Goal: Task Accomplishment & Management: Manage account settings

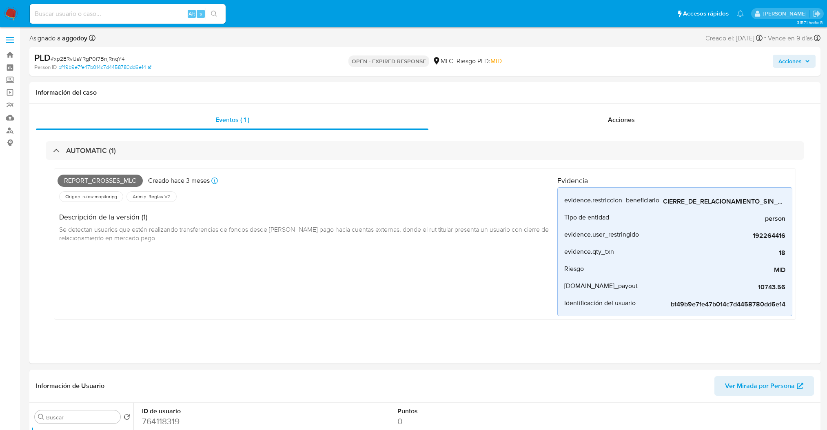
select select "10"
click at [4, 55] on link "Bandeja" at bounding box center [48, 55] width 97 height 13
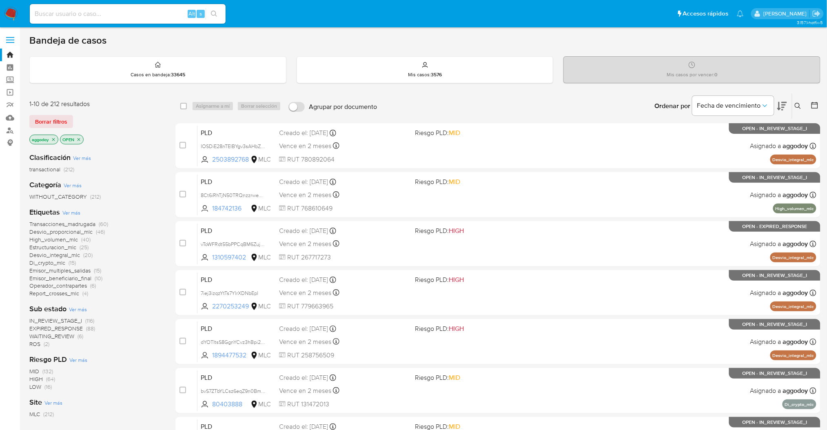
click at [797, 101] on button at bounding box center [798, 106] width 13 height 10
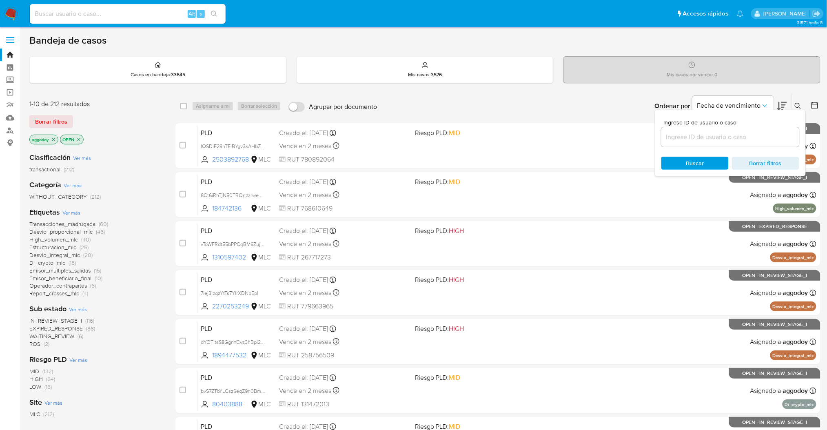
click at [721, 132] on input at bounding box center [730, 137] width 138 height 11
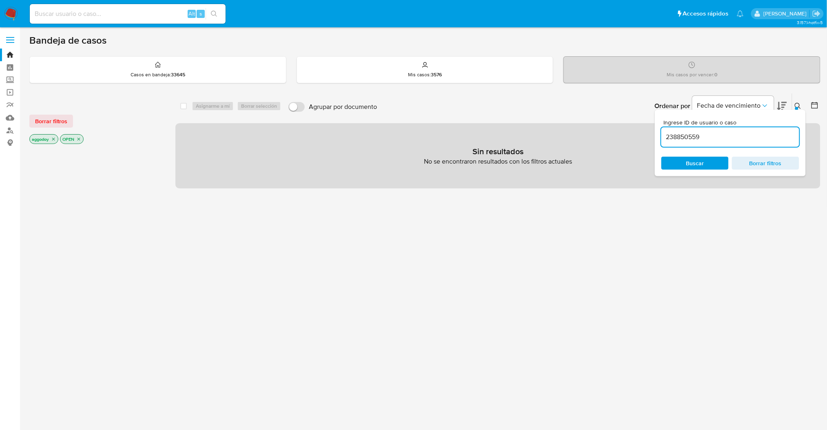
click at [797, 106] on icon at bounding box center [797, 106] width 7 height 7
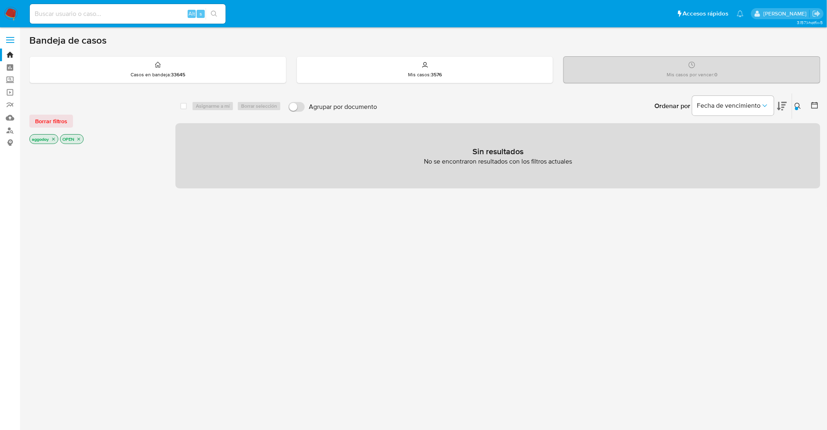
click at [81, 137] on icon "close-filter" at bounding box center [78, 139] width 5 height 5
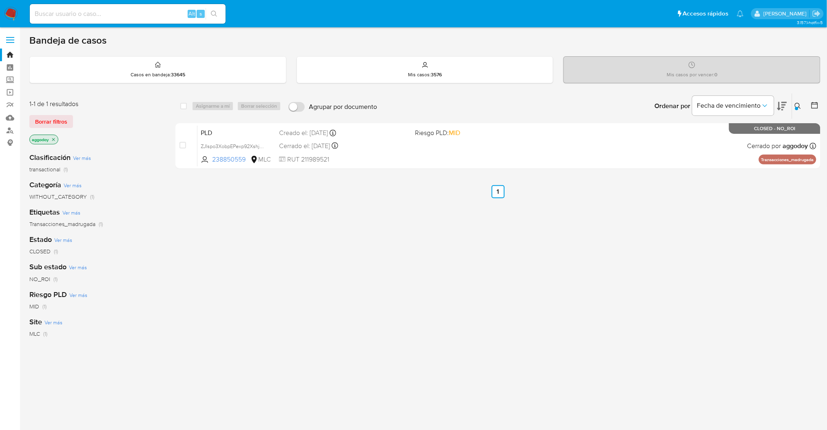
click at [794, 103] on icon at bounding box center [797, 106] width 7 height 7
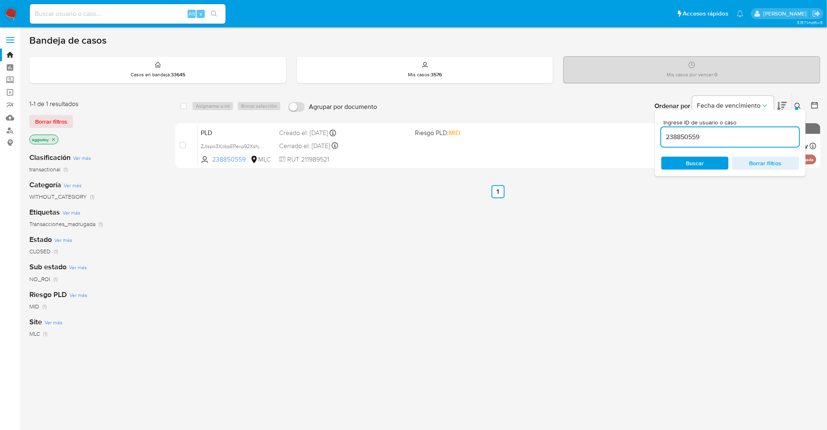
click at [769, 134] on input "238850559" at bounding box center [730, 137] width 138 height 11
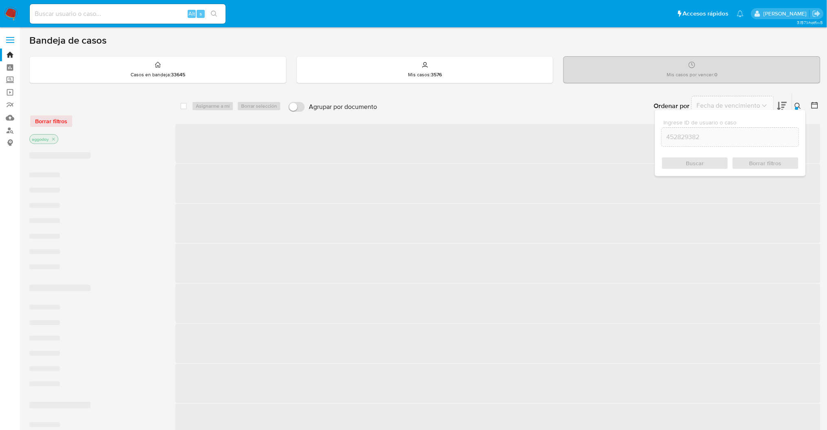
click at [796, 105] on icon at bounding box center [797, 106] width 7 height 7
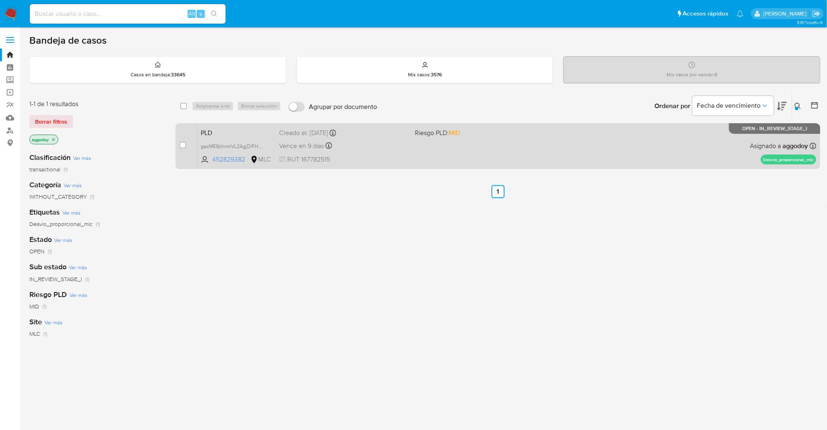
click at [531, 153] on div "PLD gazME9zInmtVL2AgjDIFHDBG 452829382 MLC Riesgo PLD: MID Creado el: 12/06/202…" at bounding box center [506, 145] width 619 height 41
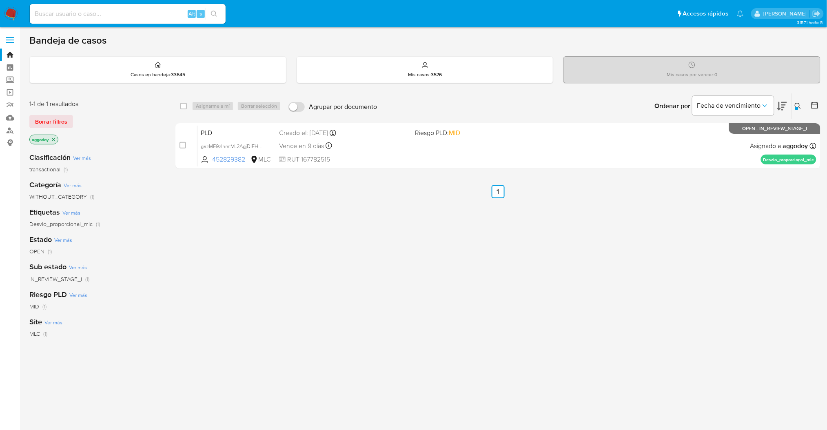
click at [799, 105] on icon at bounding box center [797, 106] width 6 height 6
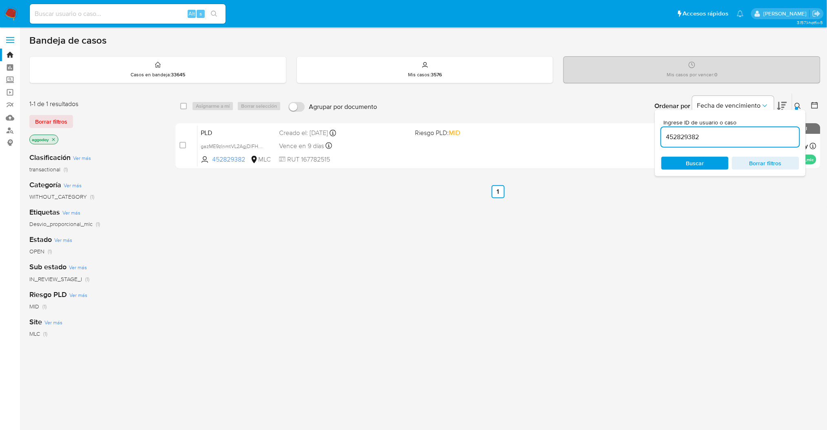
click at [718, 134] on input "452829382" at bounding box center [730, 137] width 138 height 11
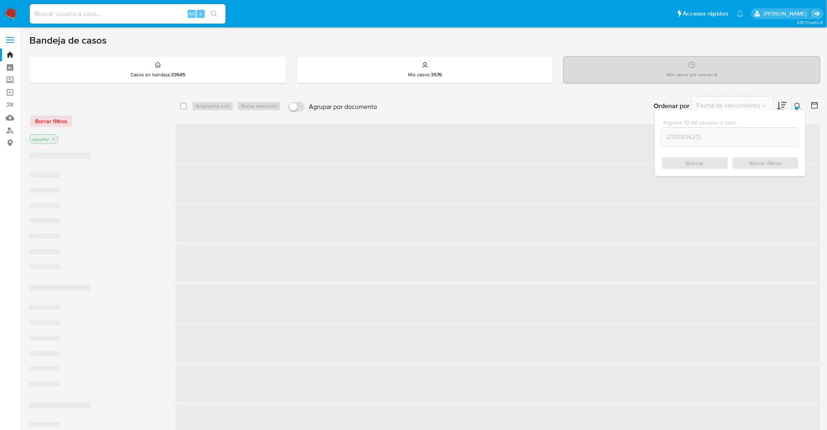
click at [806, 104] on div at bounding box center [812, 105] width 15 height 25
click at [801, 104] on button at bounding box center [798, 106] width 13 height 10
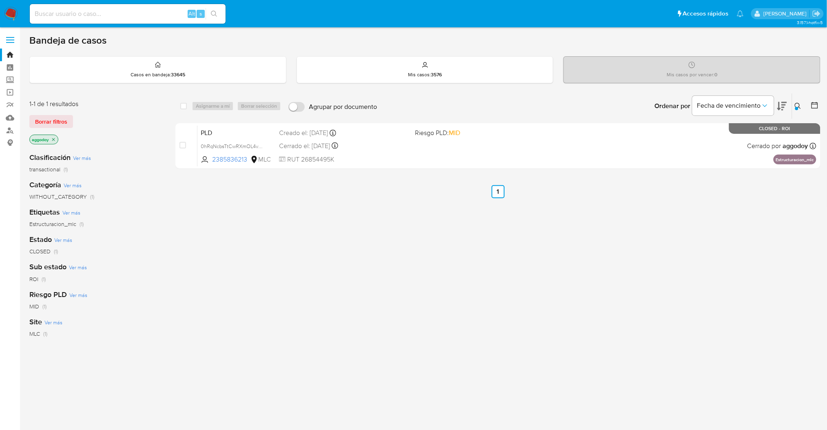
click at [798, 104] on icon at bounding box center [797, 106] width 7 height 7
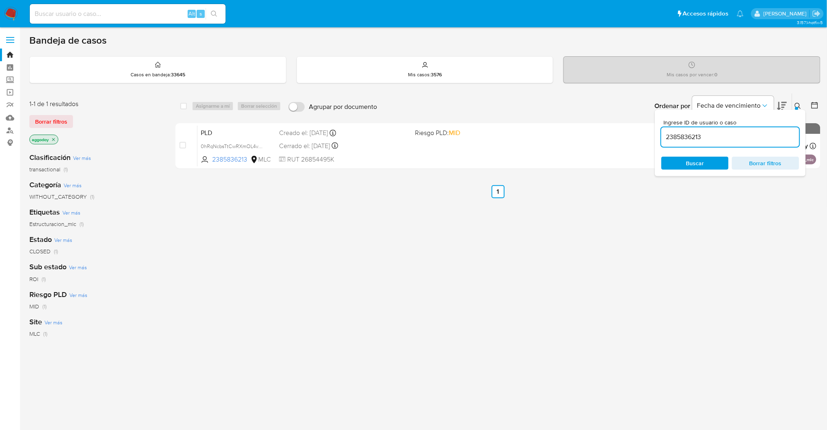
click at [754, 129] on div "2385836213" at bounding box center [730, 137] width 138 height 20
click at [705, 147] on div "Ingrese ID de usuario o caso 2385836213 Buscar Borrar filtros" at bounding box center [730, 143] width 151 height 66
click at [696, 138] on input "2385836213" at bounding box center [730, 137] width 138 height 11
paste input "250692302"
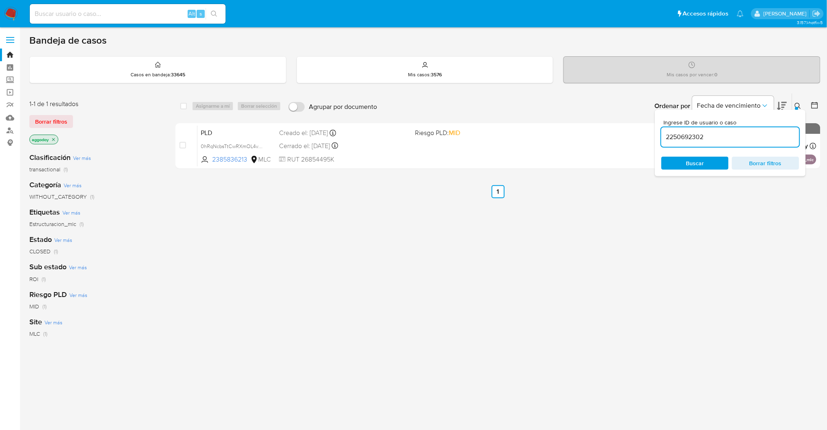
type input "2250692302"
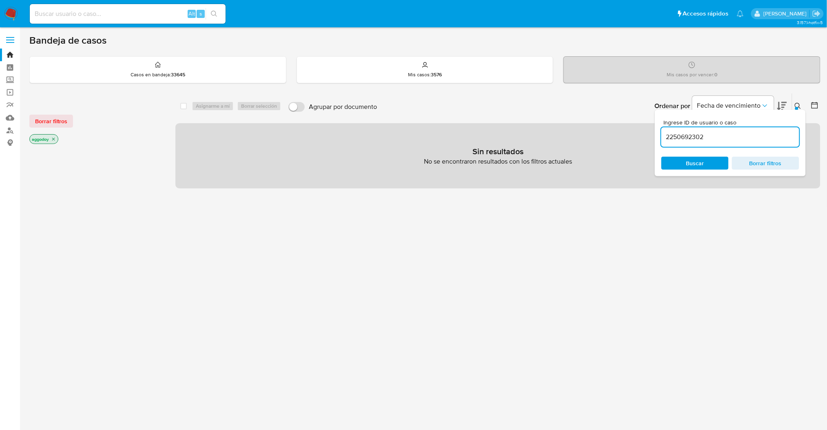
click at [801, 105] on button at bounding box center [798, 106] width 13 height 10
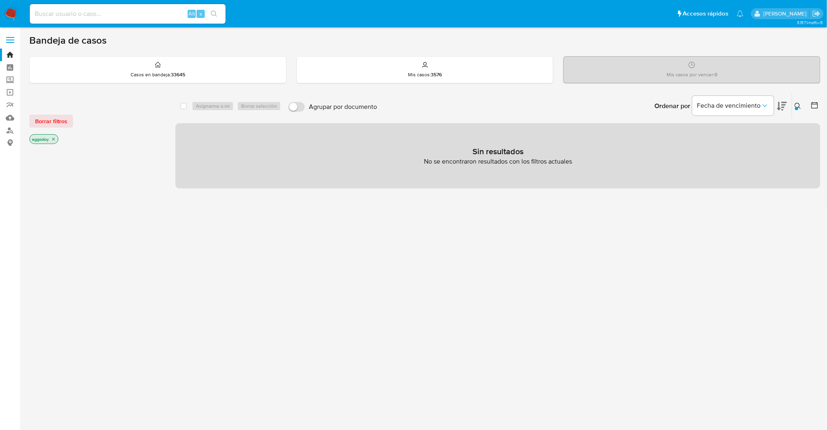
click at [49, 141] on p "aggodoy" at bounding box center [44, 139] width 28 height 9
click at [51, 140] on icon "close-filter" at bounding box center [53, 139] width 5 height 5
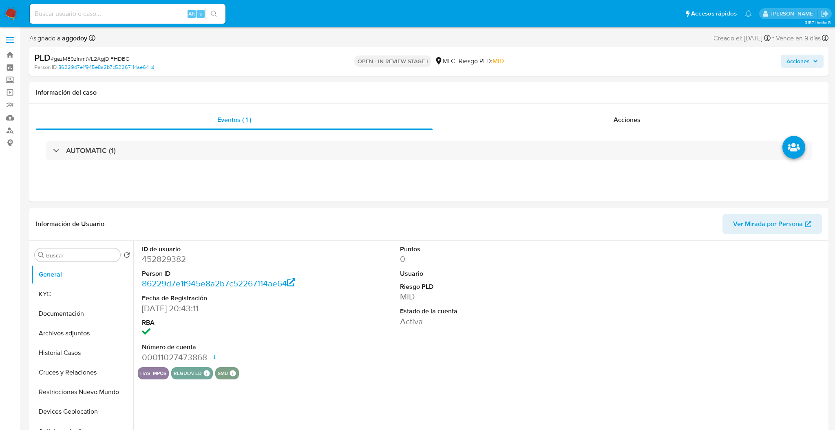
select select "10"
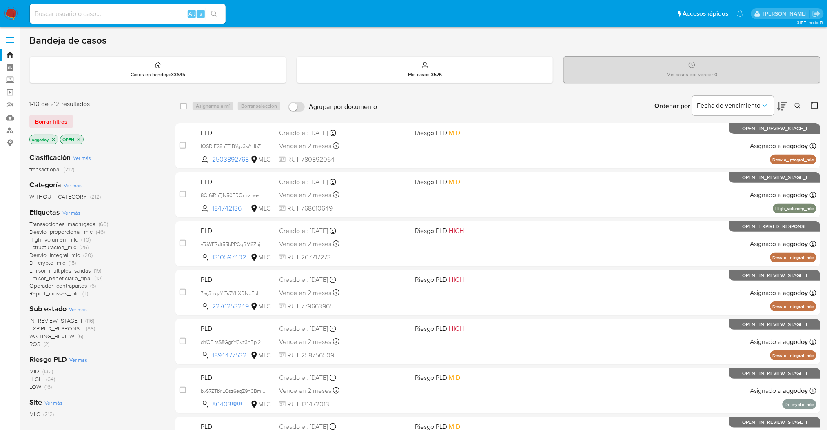
click at [55, 237] on span "High_volumen_mlc" at bounding box center [53, 239] width 49 height 8
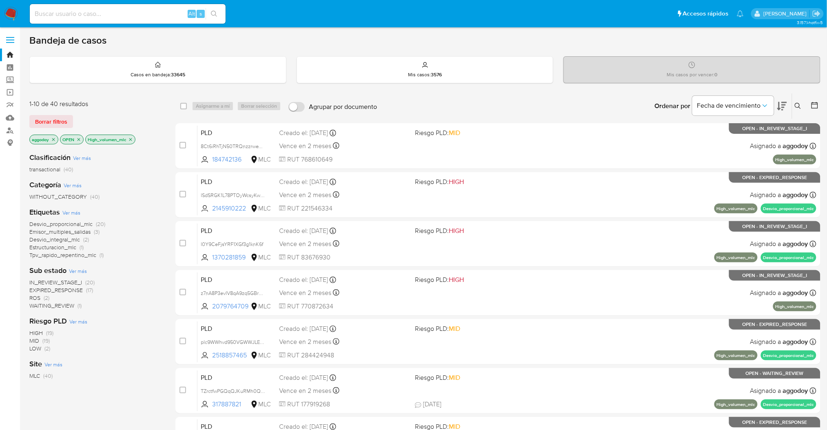
click at [133, 139] on icon "close-filter" at bounding box center [130, 139] width 5 height 5
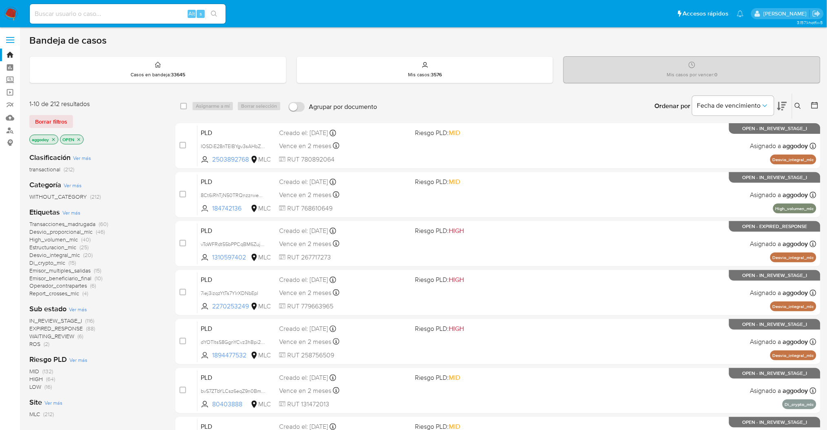
click at [814, 101] on icon at bounding box center [814, 105] width 8 height 8
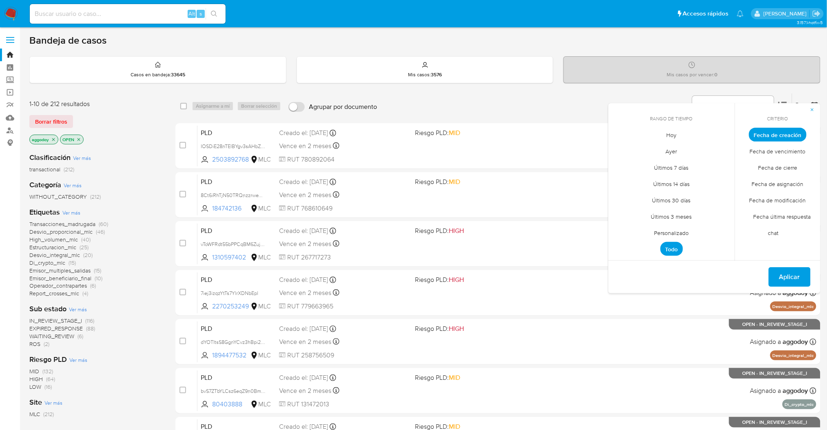
click at [675, 232] on span "Personalizado" at bounding box center [672, 233] width 52 height 17
click at [621, 146] on icon "Mes anterior" at bounding box center [621, 150] width 10 height 10
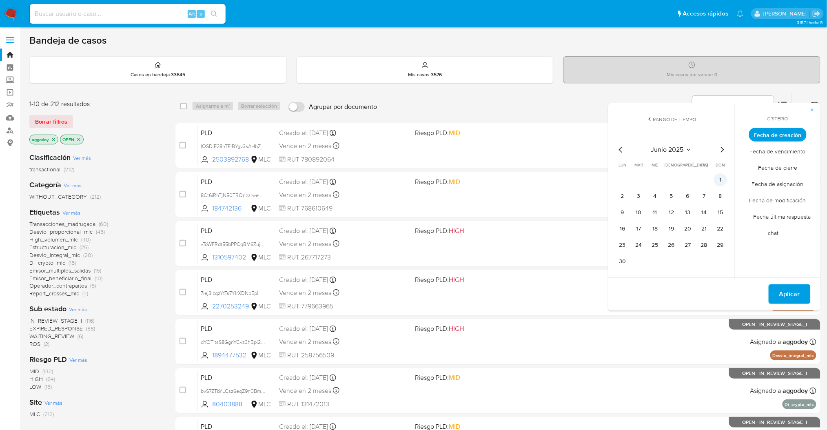
click at [721, 182] on button "1" at bounding box center [720, 179] width 13 height 13
click at [683, 214] on button "13" at bounding box center [687, 212] width 13 height 13
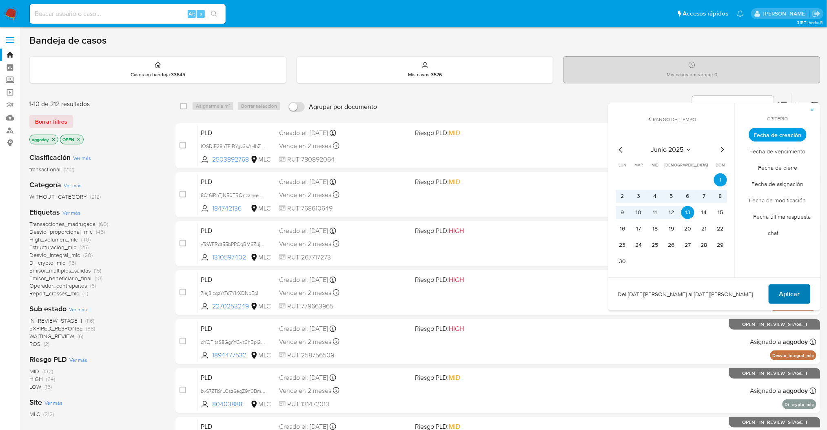
click at [783, 300] on span "Aplicar" at bounding box center [789, 294] width 21 height 18
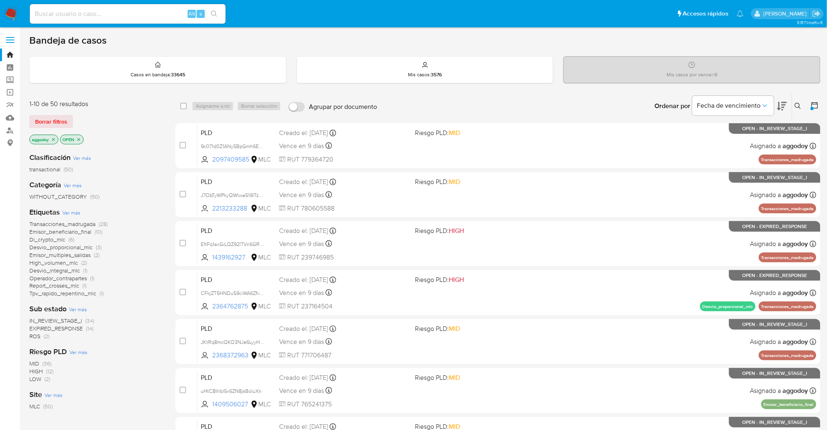
click at [54, 139] on icon "close-filter" at bounding box center [53, 139] width 5 height 5
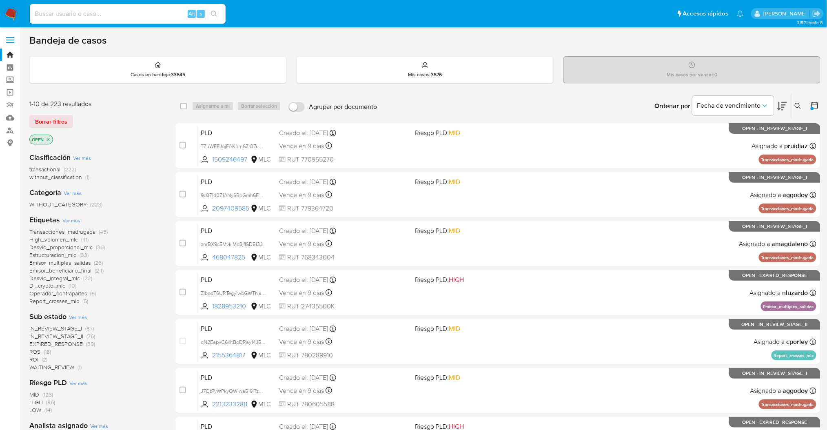
click at [48, 141] on icon "close-filter" at bounding box center [48, 139] width 5 height 5
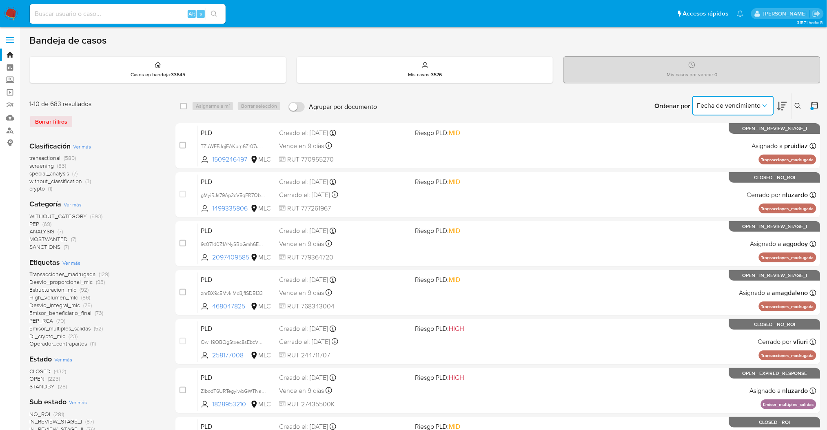
click at [763, 103] on icon "Ordenar por" at bounding box center [765, 106] width 8 height 8
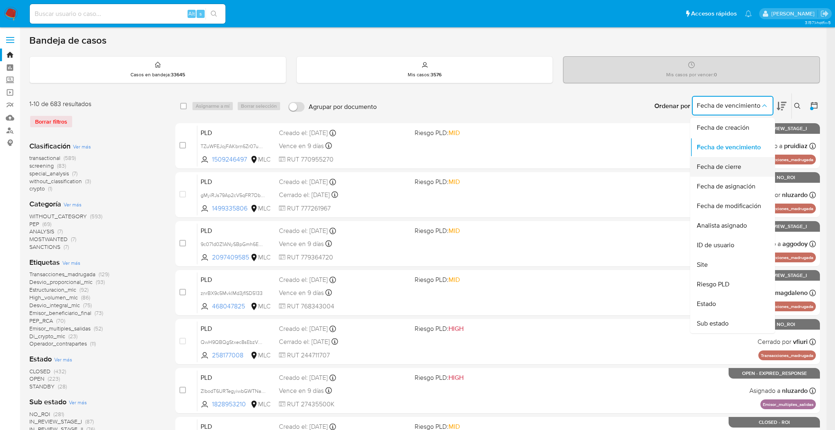
click at [725, 169] on span "Fecha de cierre" at bounding box center [719, 167] width 44 height 8
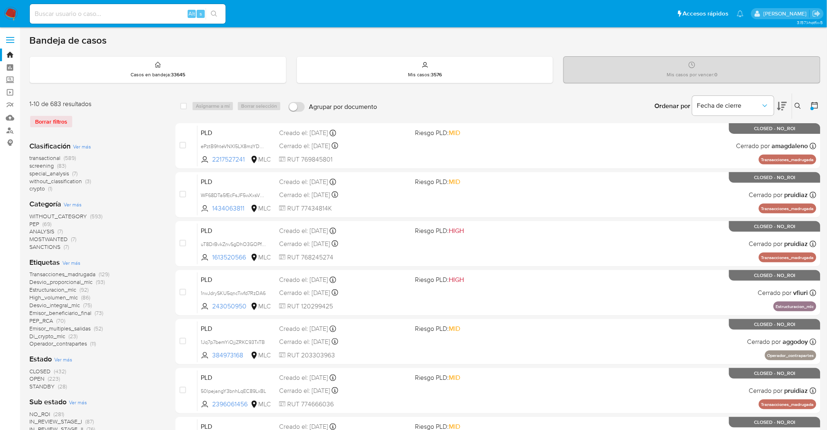
click at [814, 104] on icon at bounding box center [814, 105] width 7 height 7
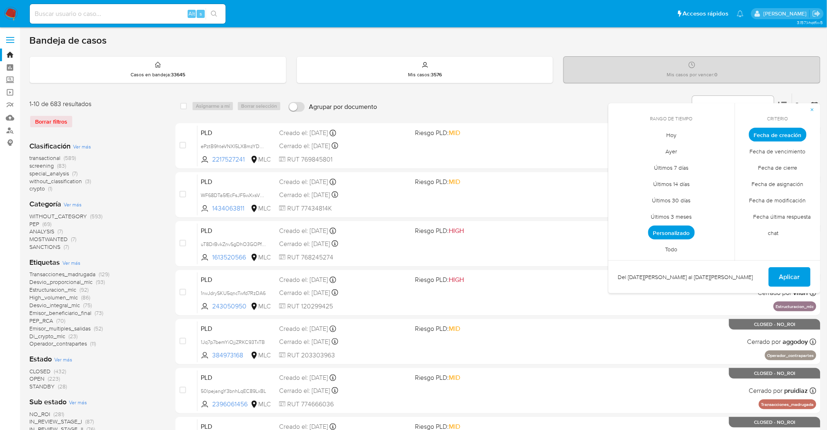
click at [664, 234] on span "Personalizado" at bounding box center [671, 233] width 46 height 14
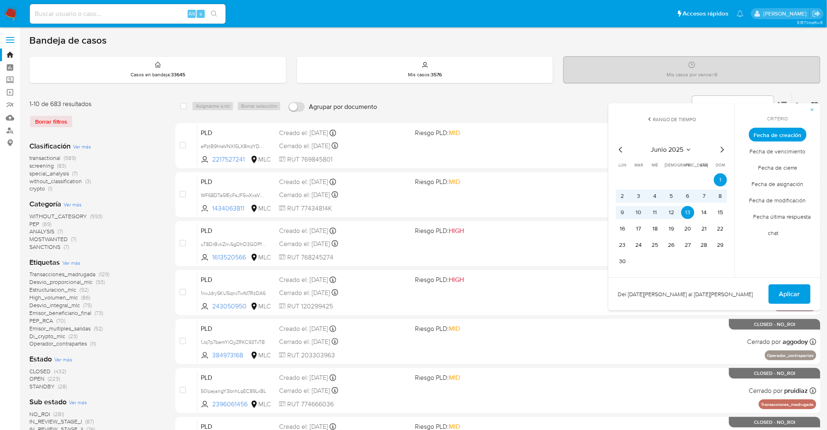
click at [725, 150] on icon "Mes siguiente" at bounding box center [722, 150] width 10 height 10
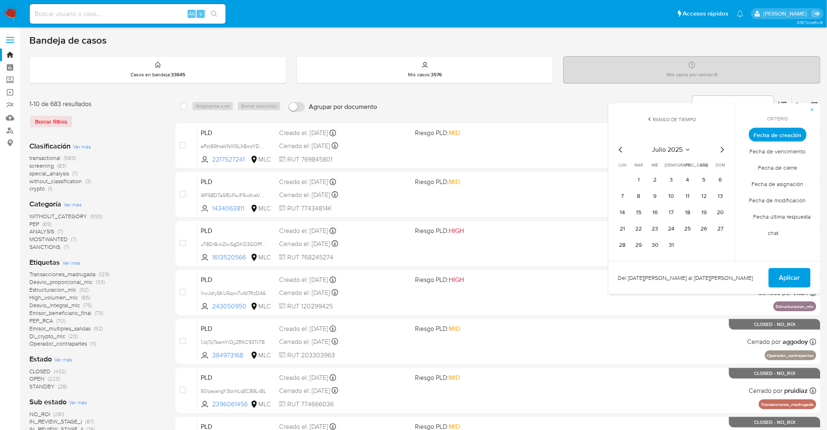
click at [725, 150] on icon "Mes siguiente" at bounding box center [722, 150] width 10 height 10
click at [687, 179] on button "1" at bounding box center [687, 179] width 13 height 13
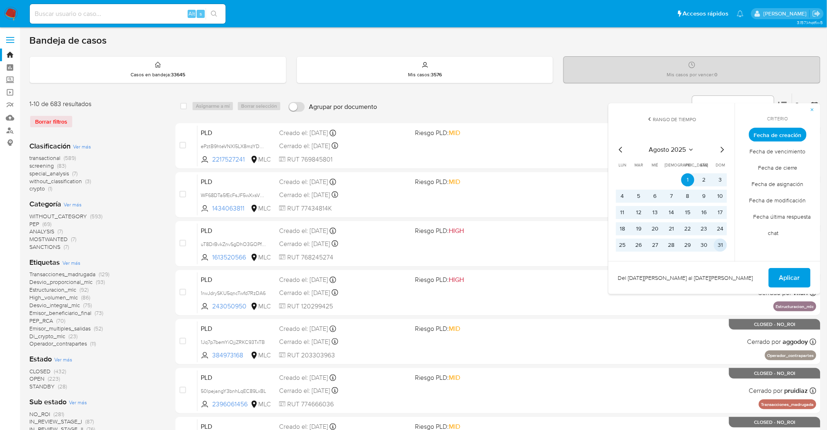
click at [721, 244] on button "31" at bounding box center [720, 245] width 13 height 13
click at [798, 166] on span "Fecha de cierre" at bounding box center [778, 167] width 56 height 17
click at [786, 271] on span "Aplicar" at bounding box center [789, 278] width 21 height 18
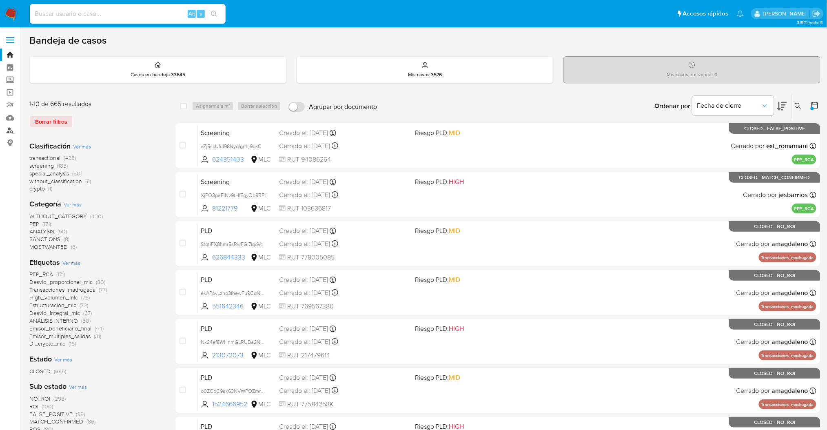
click at [5, 130] on link "Buscador de personas" at bounding box center [48, 130] width 97 height 13
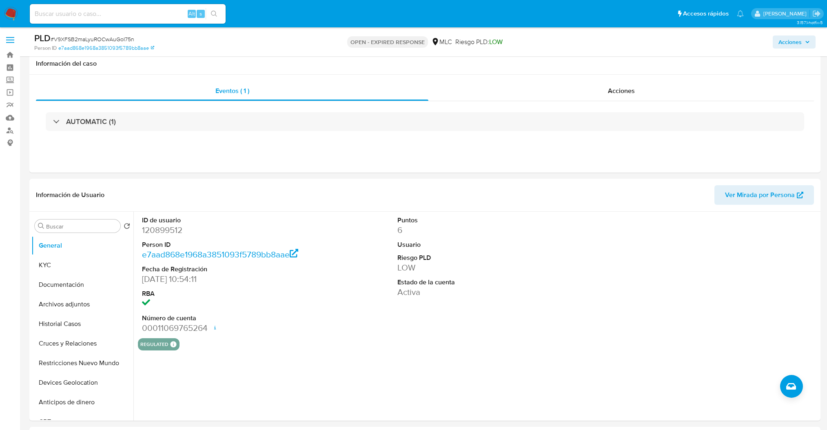
select select "10"
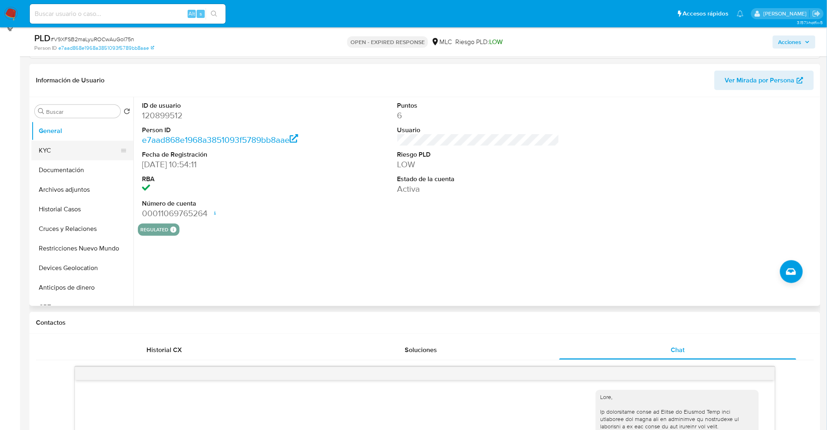
click at [33, 152] on button "KYC" at bounding box center [78, 151] width 95 height 20
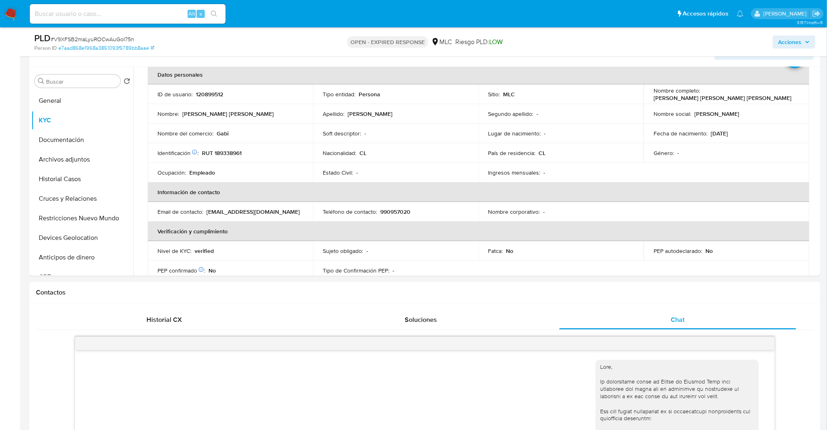
scroll to position [151, 0]
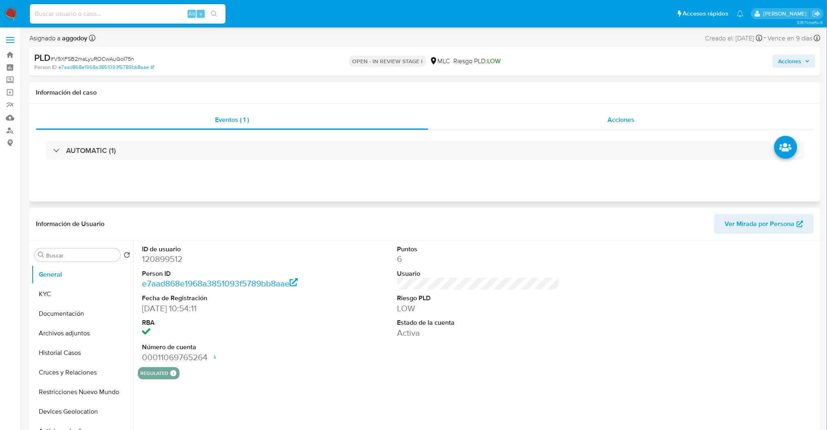
select select "10"
click at [47, 292] on button "KYC" at bounding box center [78, 294] width 95 height 20
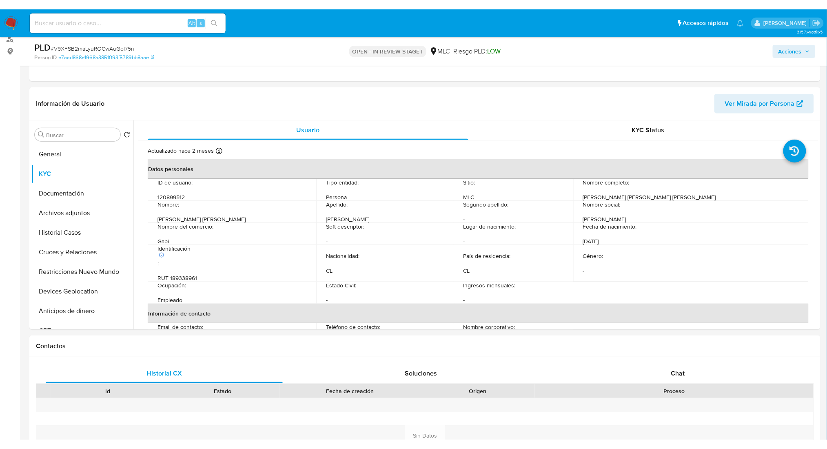
scroll to position [108, 0]
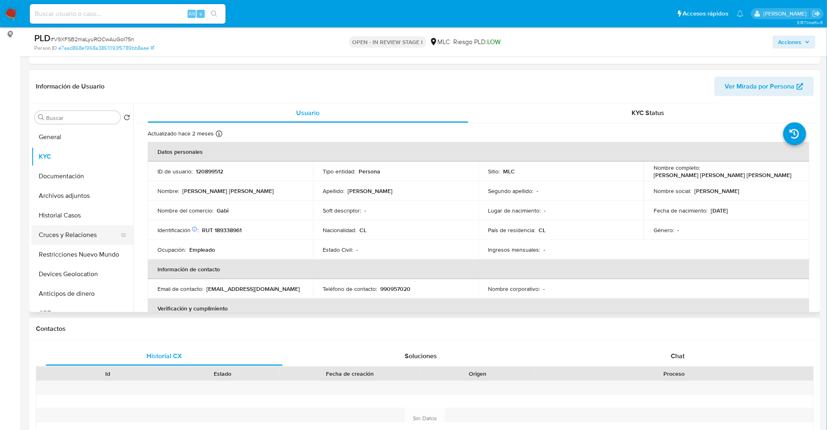
click at [73, 230] on button "Cruces y Relaciones" at bounding box center [78, 235] width 95 height 20
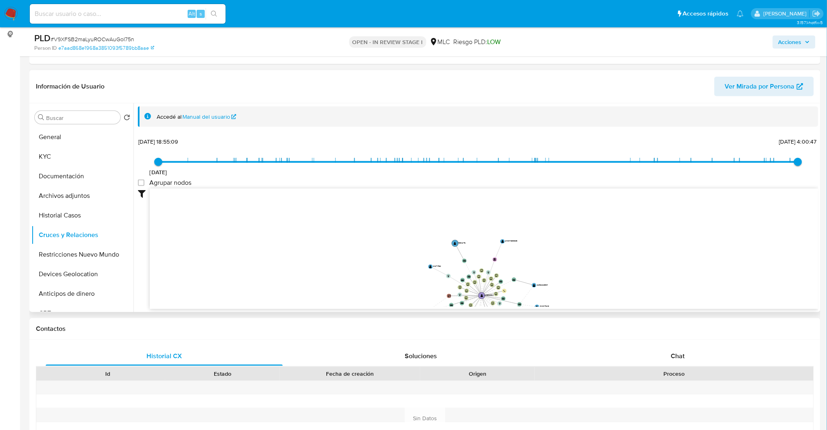
drag, startPoint x: 532, startPoint y: 232, endPoint x: 518, endPoint y: 297, distance: 66.2
click at [518, 297] on icon "device-631e772208813b00187d0642  user-120899512  120899512 device-6272ce8b088…" at bounding box center [484, 247] width 668 height 118
click at [85, 198] on button "Archivos adjuntos" at bounding box center [78, 196] width 95 height 20
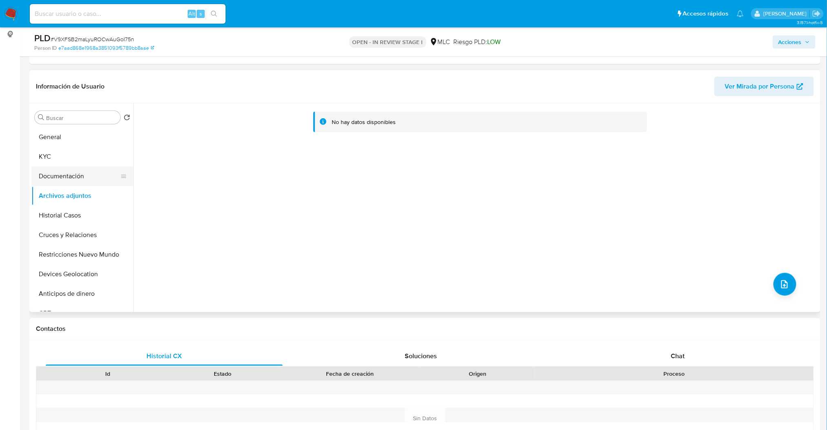
click at [70, 175] on button "Documentación" at bounding box center [78, 176] width 95 height 20
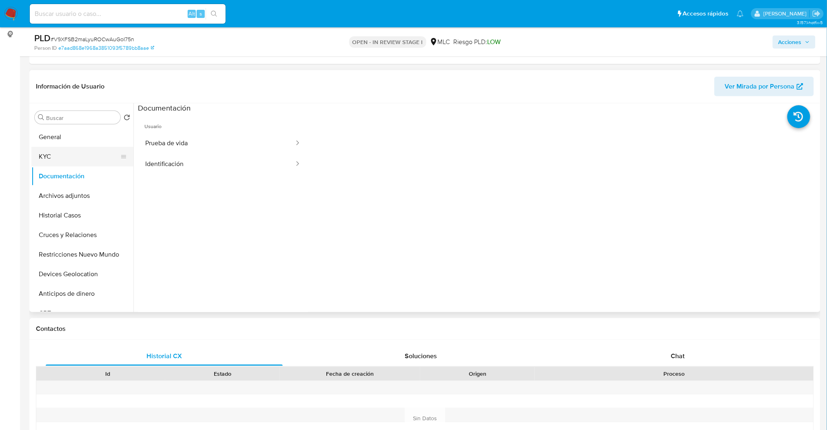
click at [69, 155] on button "KYC" at bounding box center [78, 157] width 95 height 20
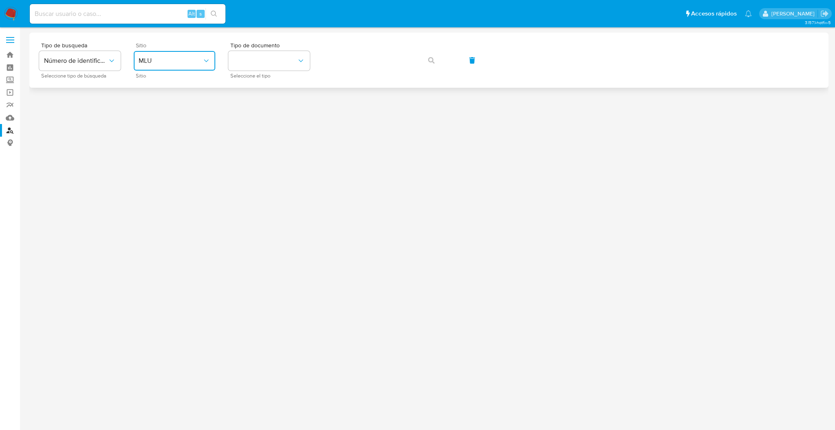
click at [177, 66] on button "MLU" at bounding box center [175, 61] width 82 height 20
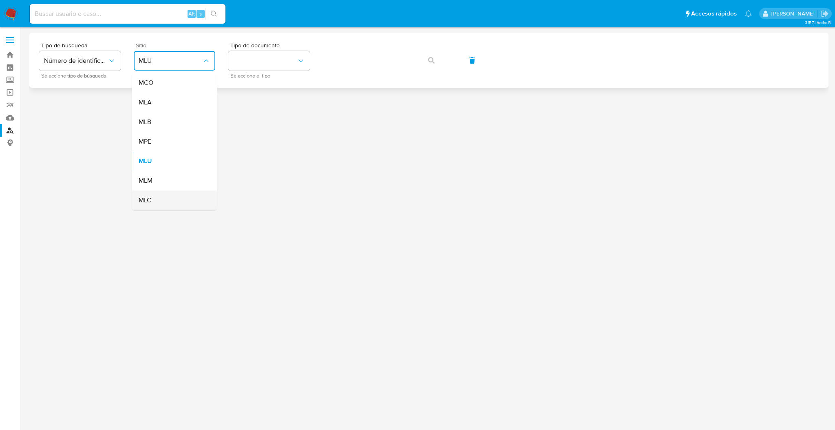
click at [160, 192] on div "MLC" at bounding box center [172, 200] width 67 height 20
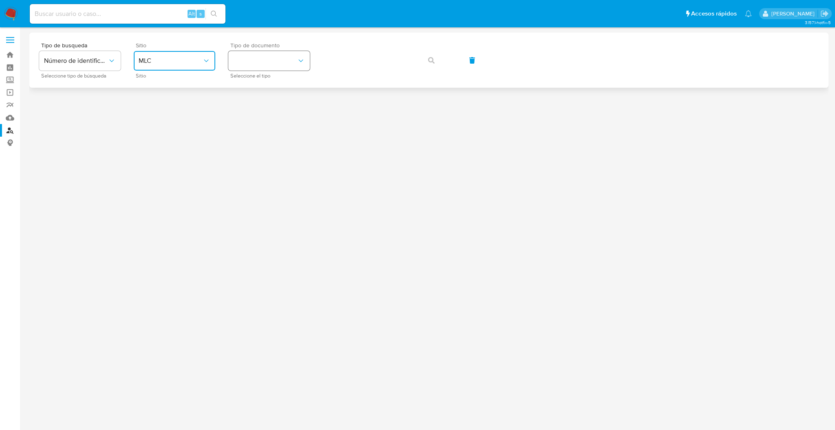
click at [271, 57] on button "identificationType" at bounding box center [269, 61] width 82 height 20
click at [270, 76] on div "RUT RUT" at bounding box center [266, 87] width 67 height 28
click at [249, 54] on div "Tipo de busqueda Número de identificación Seleccione tipo de búsqueda Sitio MLC…" at bounding box center [429, 59] width 780 height 35
click at [431, 65] on span "button" at bounding box center [431, 60] width 7 height 18
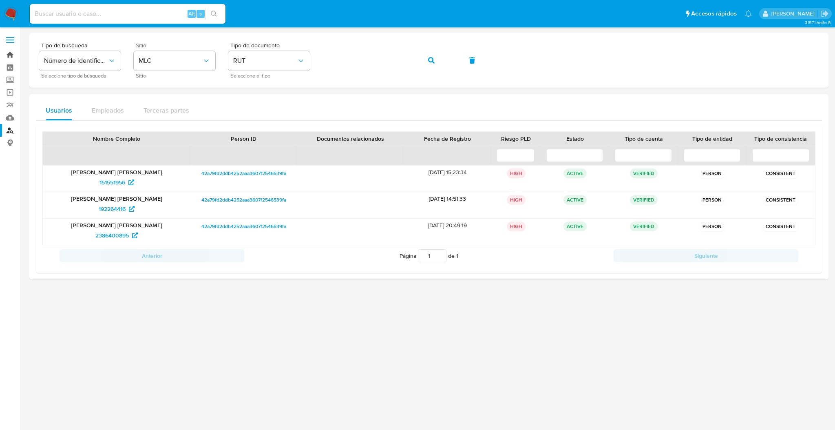
click at [8, 57] on link "Bandeja" at bounding box center [48, 55] width 97 height 13
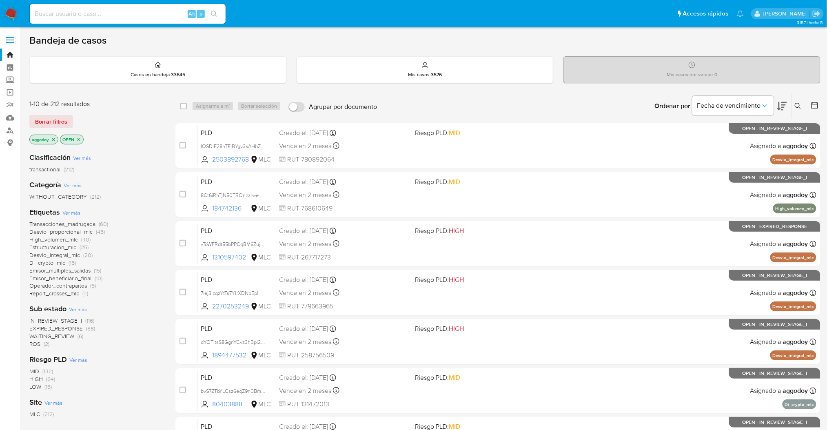
click at [60, 261] on span "Di_crypto_mlc" at bounding box center [47, 263] width 36 height 8
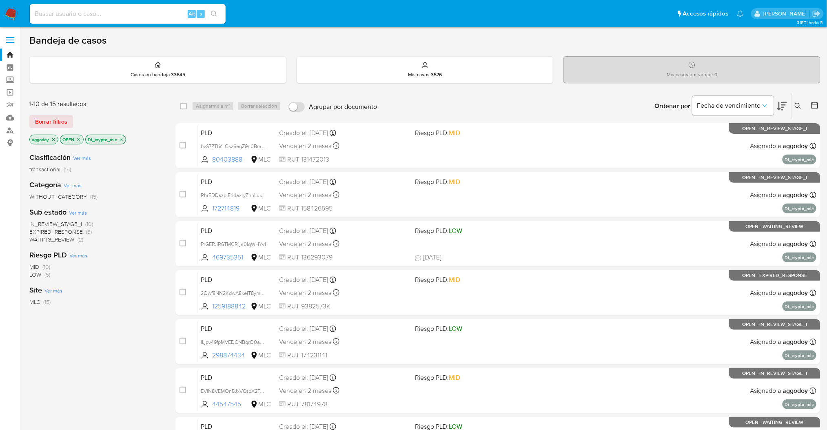
click at [126, 144] on div "aggodoy OPEN Di_crypto_mlc" at bounding box center [94, 140] width 130 height 11
click at [122, 141] on icon "close-filter" at bounding box center [121, 139] width 5 height 5
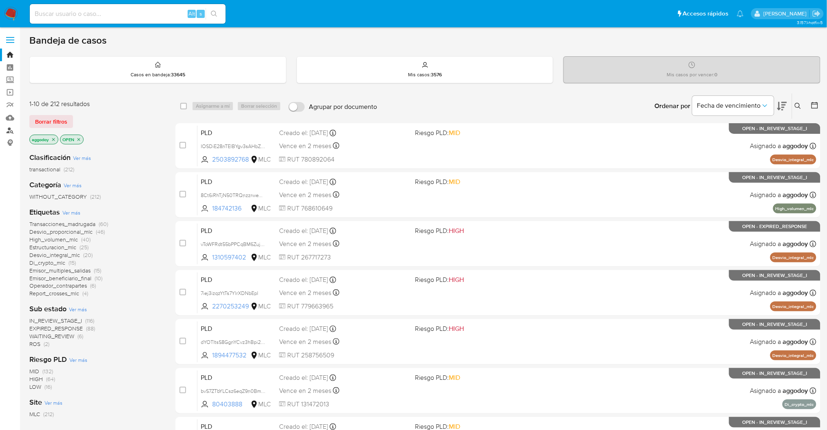
click at [7, 129] on link "Buscador de personas" at bounding box center [48, 130] width 97 height 13
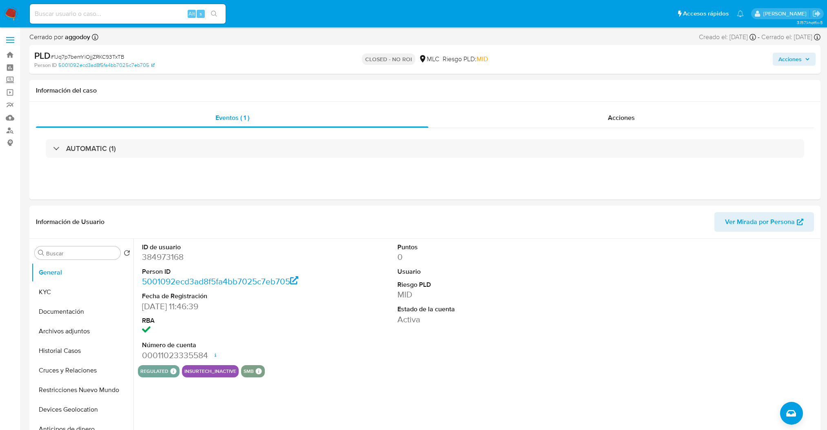
select select "10"
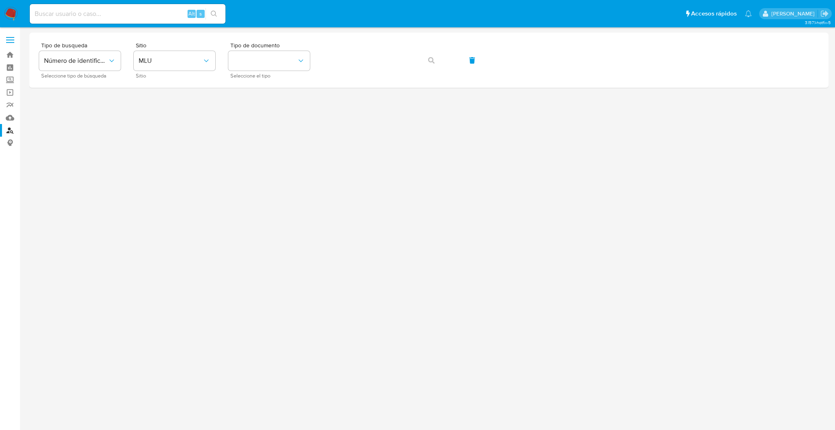
click at [134, 15] on input at bounding box center [128, 14] width 196 height 11
click at [192, 50] on div "Sitio MLU Sitio" at bounding box center [175, 59] width 82 height 35
click at [187, 59] on span "MLU" at bounding box center [171, 61] width 64 height 8
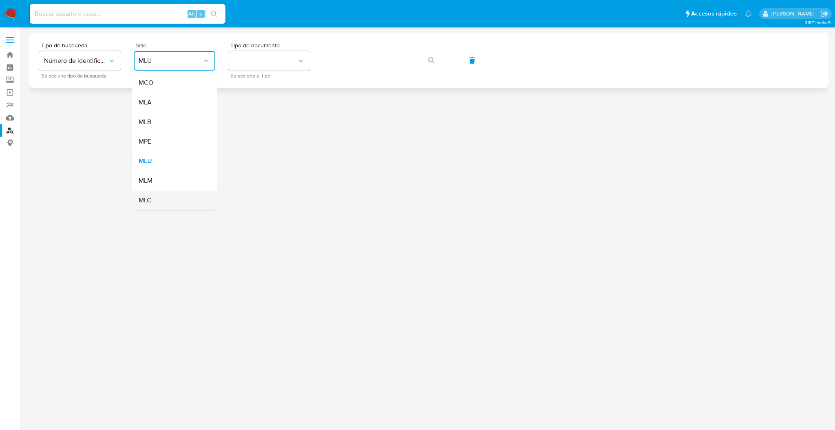
click at [154, 199] on div "MLC" at bounding box center [172, 200] width 67 height 20
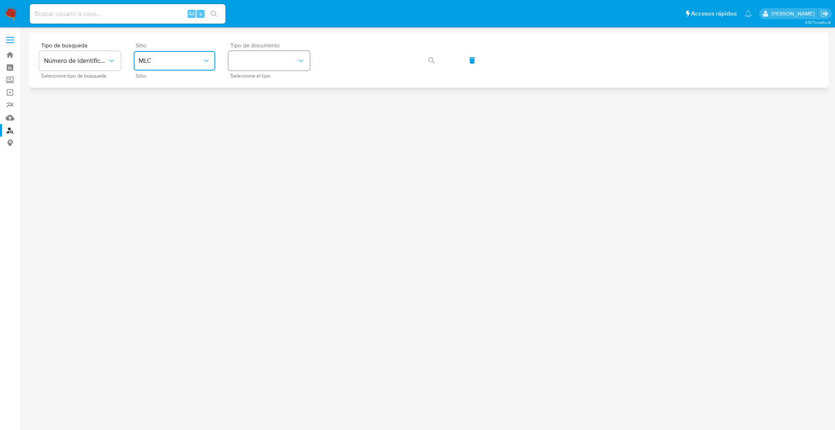
click at [271, 53] on button "identificationType" at bounding box center [269, 61] width 82 height 20
click at [262, 91] on div "RUT RUT" at bounding box center [266, 87] width 67 height 28
click at [432, 59] on icon "button" at bounding box center [431, 60] width 7 height 7
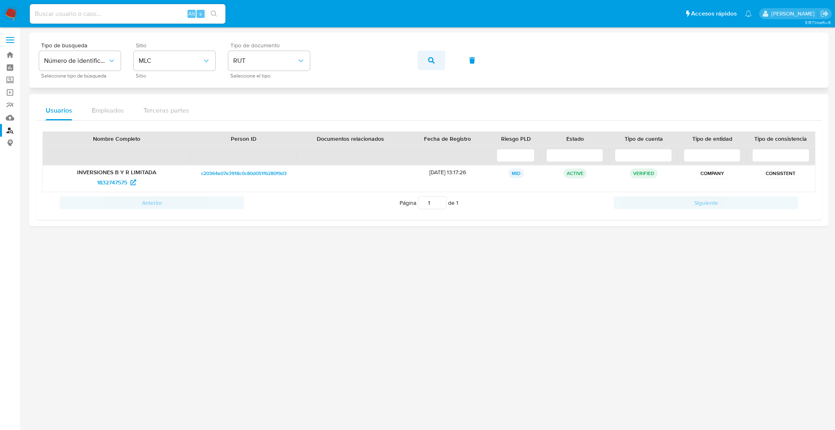
click at [428, 63] on icon "button" at bounding box center [431, 60] width 7 height 7
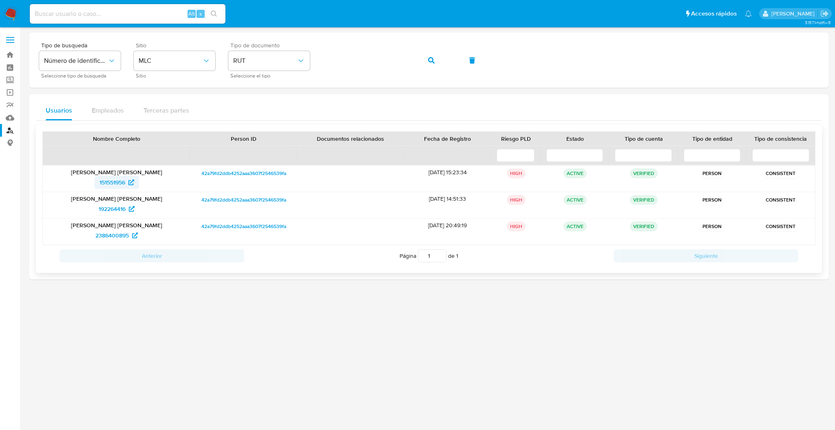
click at [113, 185] on span "151551956" at bounding box center [113, 182] width 26 height 13
click at [118, 214] on span "192264416" at bounding box center [112, 208] width 27 height 13
click at [111, 240] on span "2386400895" at bounding box center [111, 235] width 33 height 13
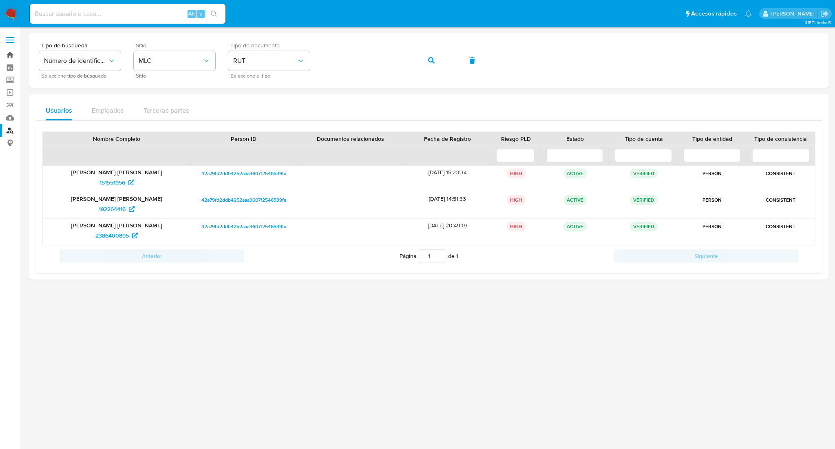
click at [13, 55] on link "Bandeja" at bounding box center [48, 55] width 97 height 13
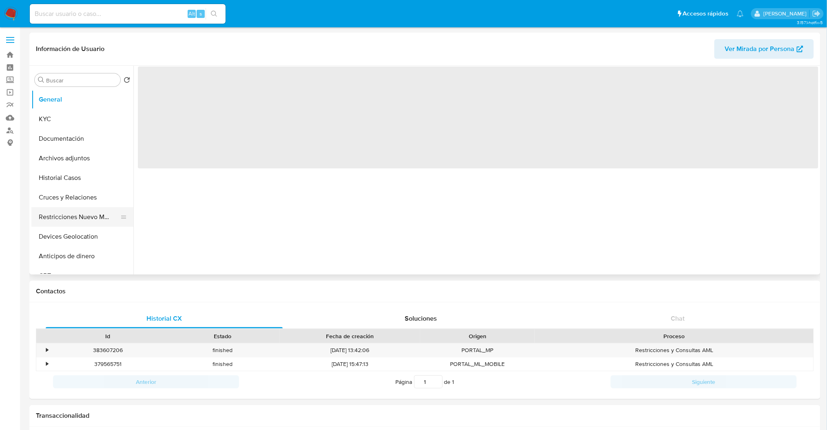
click at [88, 219] on button "Restricciones Nuevo Mundo" at bounding box center [78, 217] width 95 height 20
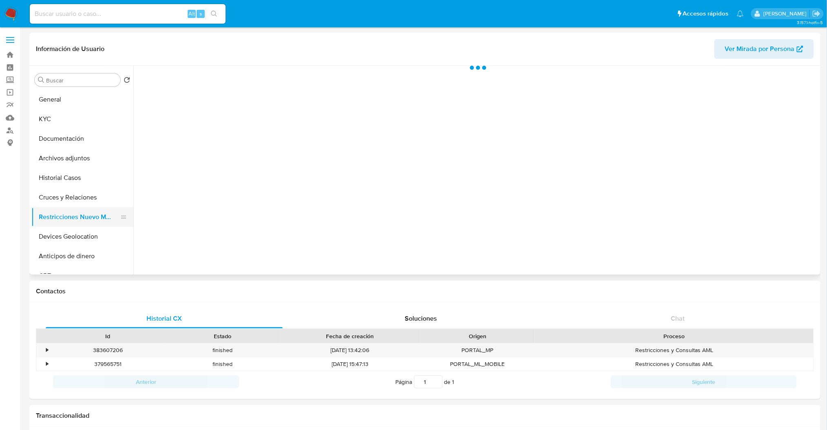
select select "10"
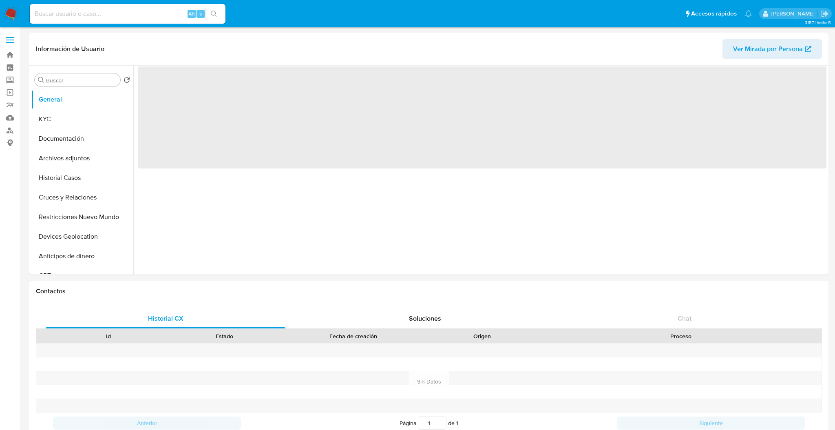
select select "10"
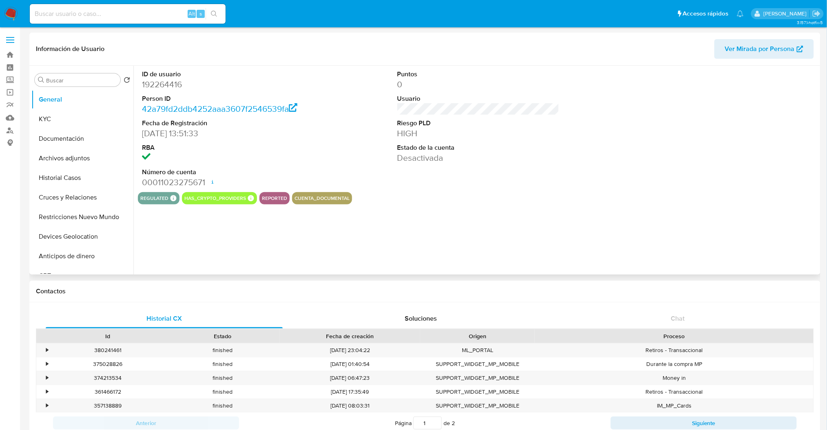
select select "10"
click at [80, 199] on button "Cruces y Relaciones" at bounding box center [78, 198] width 95 height 20
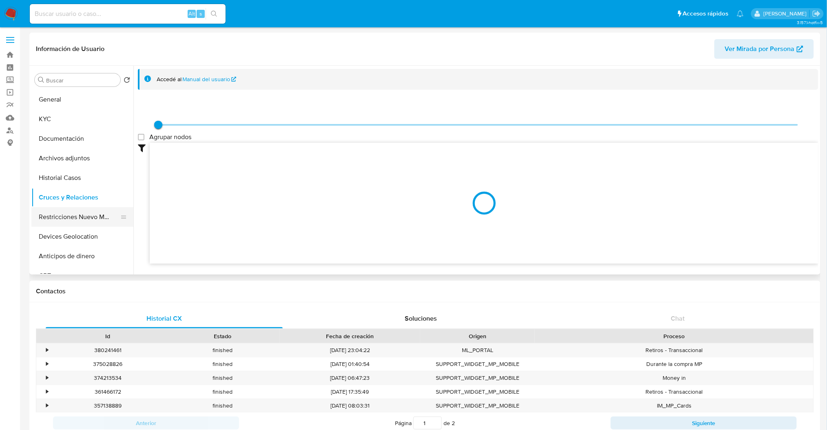
click at [77, 220] on button "Restricciones Nuevo Mundo" at bounding box center [78, 217] width 95 height 20
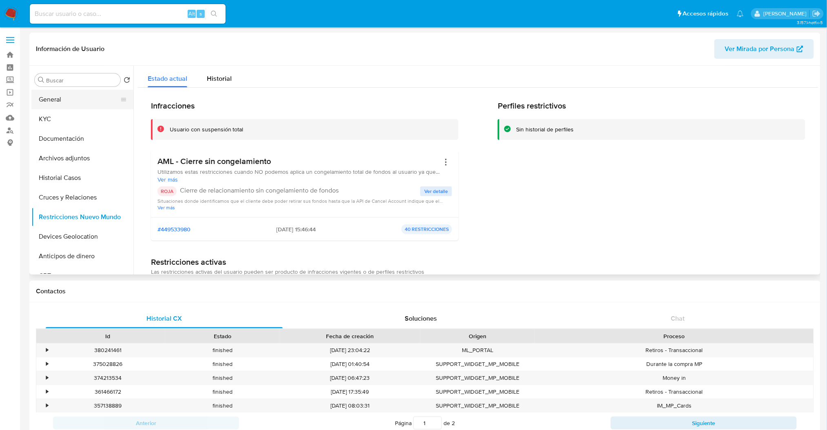
click at [92, 99] on button "General" at bounding box center [78, 100] width 95 height 20
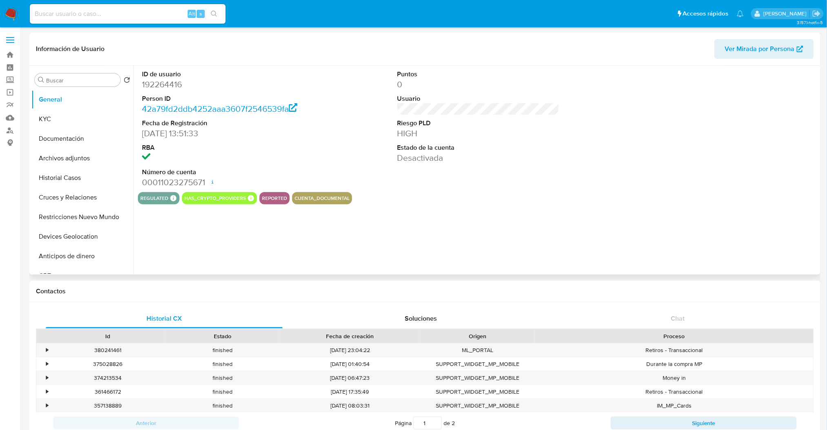
click at [175, 82] on dd "192264416" at bounding box center [223, 84] width 162 height 11
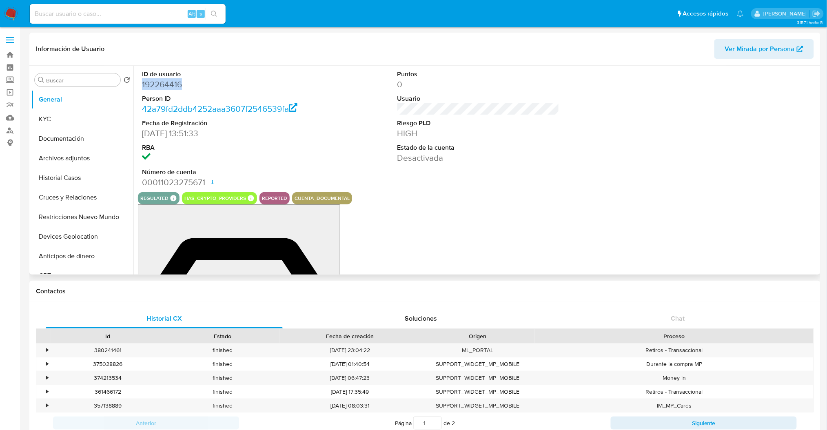
copy dd "192264416"
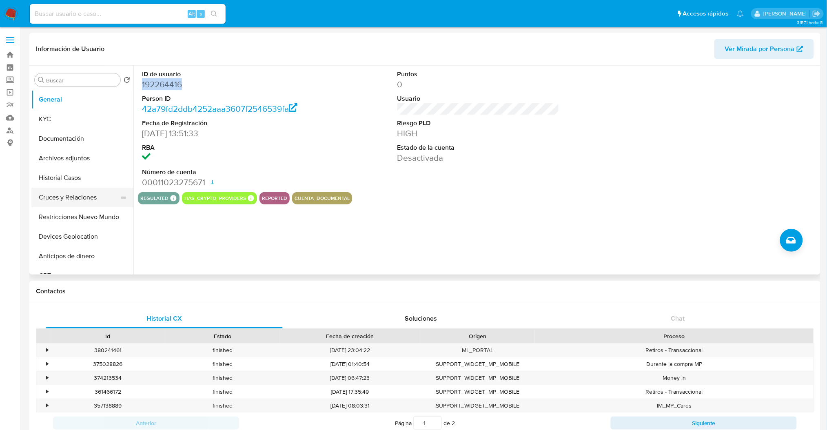
click at [87, 197] on button "Cruces y Relaciones" at bounding box center [78, 198] width 95 height 20
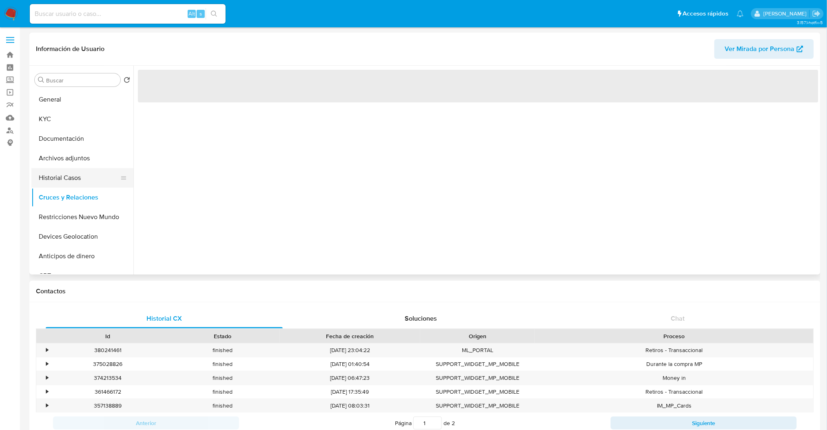
click at [81, 175] on button "Historial Casos" at bounding box center [78, 178] width 95 height 20
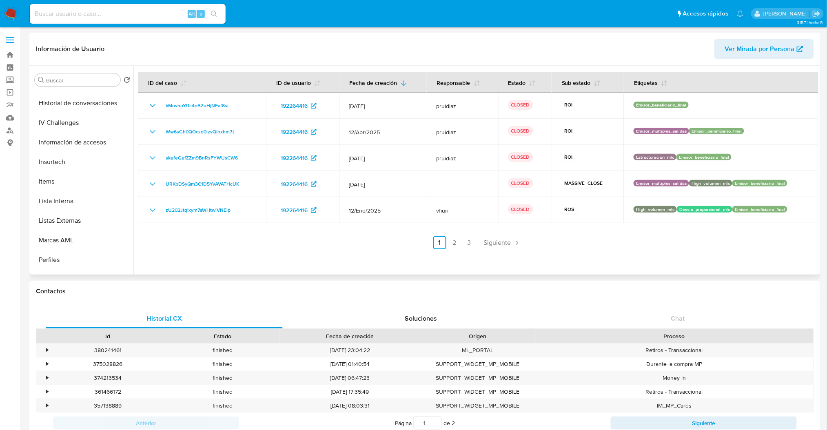
scroll to position [344, 0]
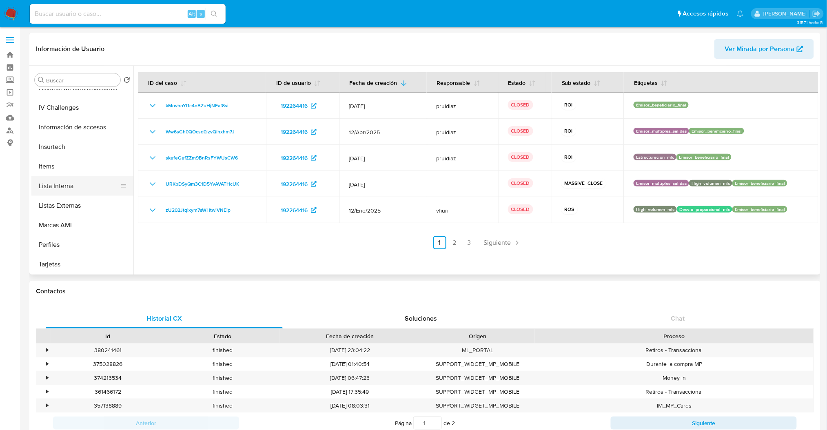
click at [85, 191] on button "Lista Interna" at bounding box center [78, 186] width 95 height 20
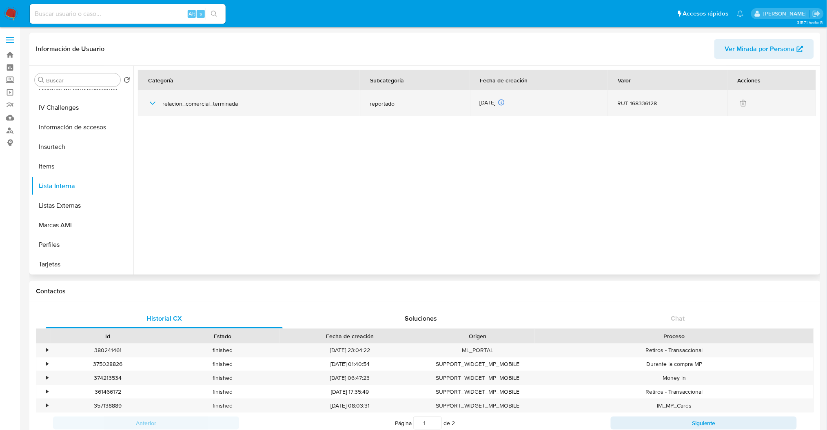
click at [153, 107] on icon "button" at bounding box center [153, 103] width 10 height 10
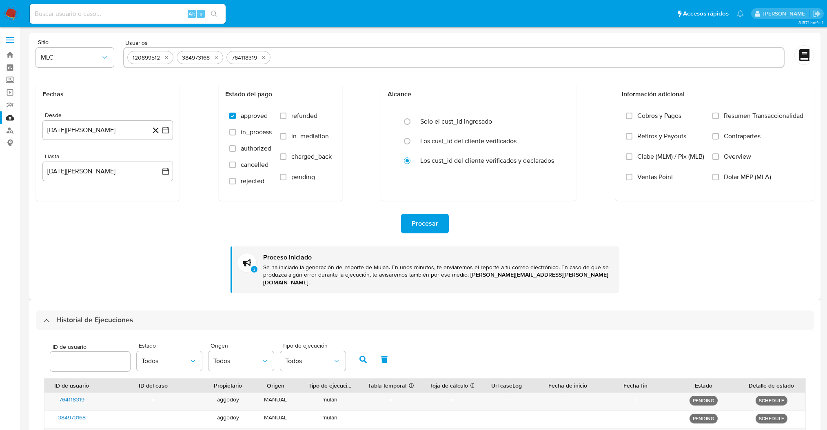
select select "10"
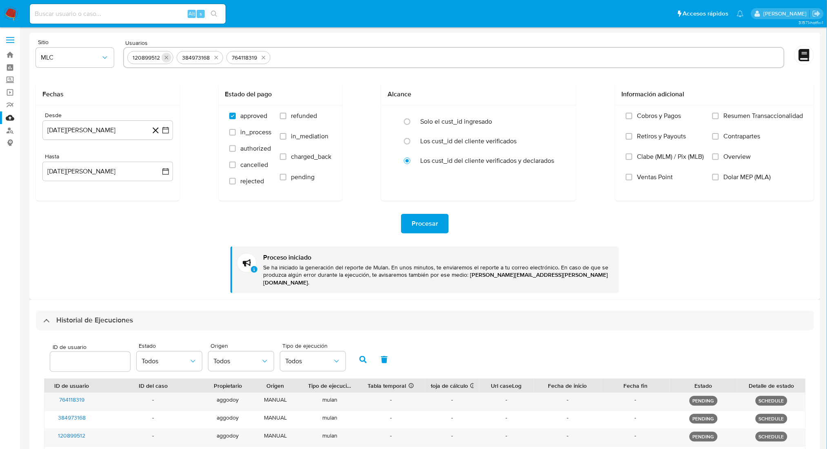
click at [170, 57] on button "quitar 120899512" at bounding box center [166, 58] width 10 height 10
click at [170, 57] on icon "quitar 384973168" at bounding box center [167, 57] width 7 height 7
click at [170, 57] on div "764118319" at bounding box center [149, 57] width 44 height 13
click at [165, 57] on icon "quitar 764118319" at bounding box center [164, 57] width 7 height 7
click at [165, 57] on input "text" at bounding box center [453, 57] width 653 height 13
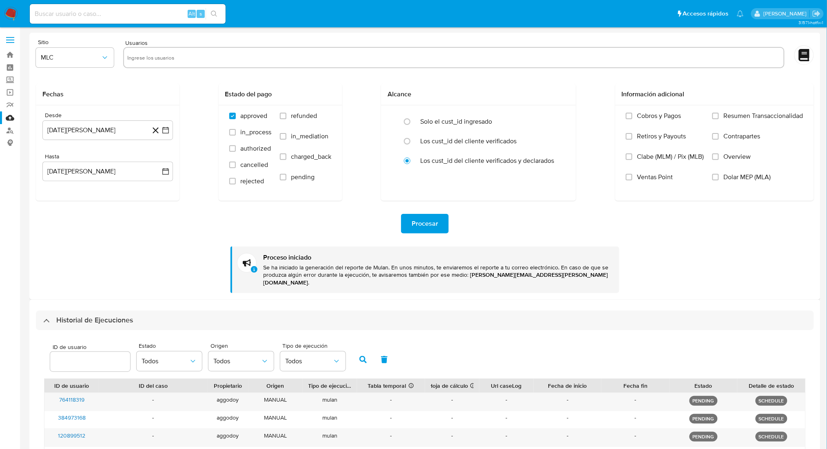
paste input "260155131"
type input "260155131"
paste input "327097614"
type input "327097614"
paste input "298809352"
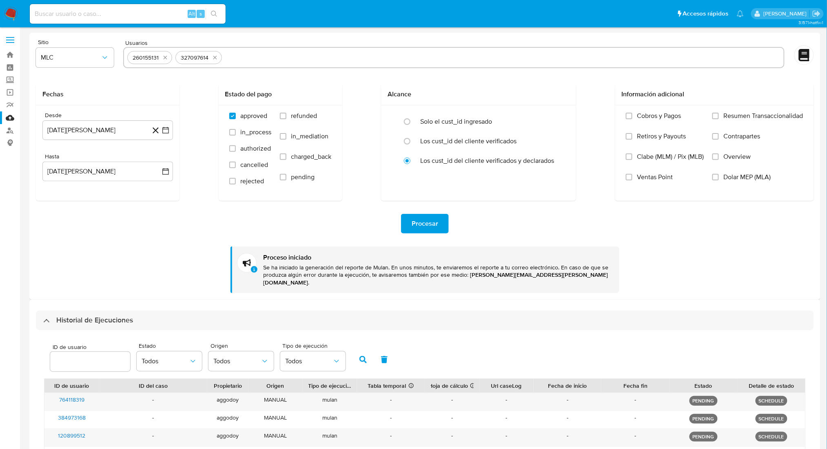
type input "298809352"
paste input "774270802"
type input "774270802"
paste input "136371532"
type input "136371532"
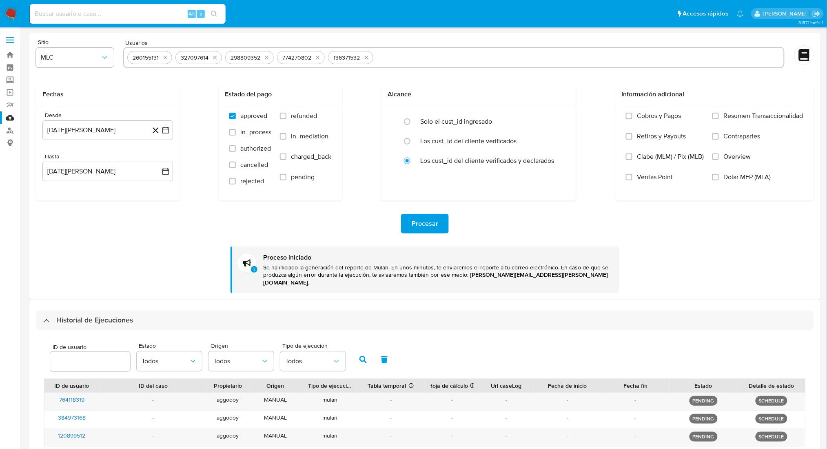
click at [419, 206] on div "Procesar Proceso iniciado Se ha iniciado la generación del reporte de Mulan. En…" at bounding box center [425, 247] width 778 height 92
click at [420, 211] on div "Procesar Proceso iniciado Se ha iniciado la generación del reporte de Mulan. En…" at bounding box center [425, 247] width 778 height 92
click at [421, 226] on span "Procesar" at bounding box center [424, 223] width 27 height 18
click at [433, 230] on span "Procesar" at bounding box center [424, 223] width 27 height 18
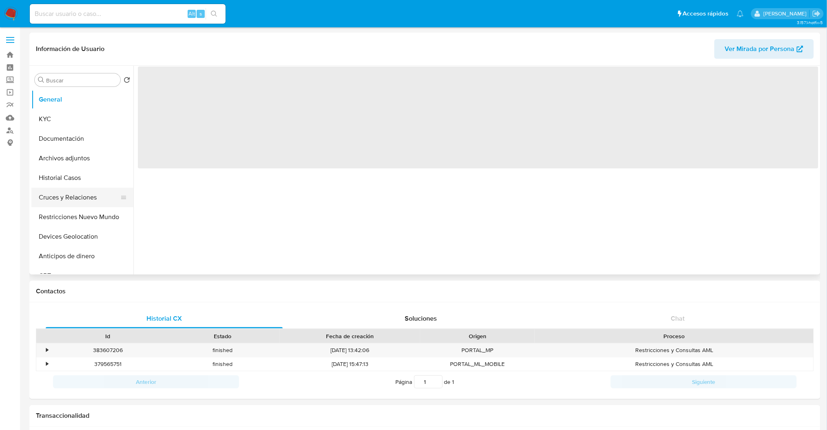
click at [80, 195] on button "Cruces y Relaciones" at bounding box center [78, 198] width 95 height 20
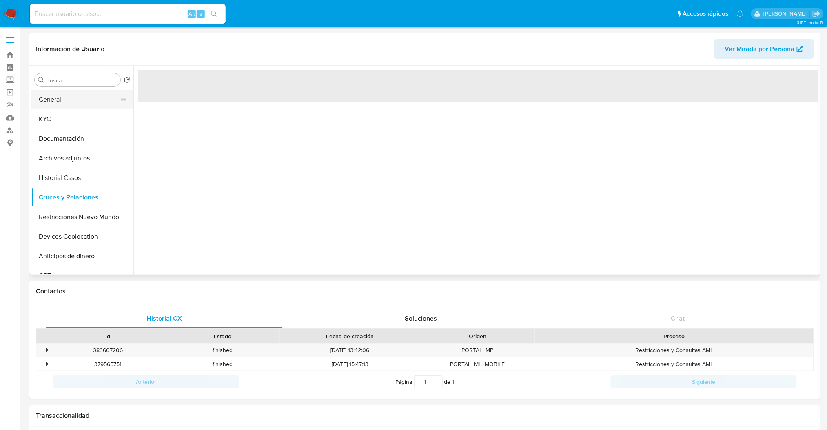
select select "10"
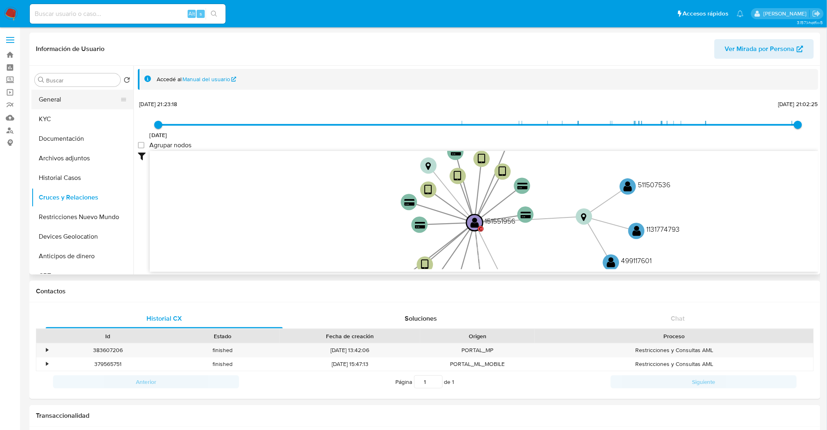
click at [83, 98] on button "General" at bounding box center [78, 100] width 95 height 20
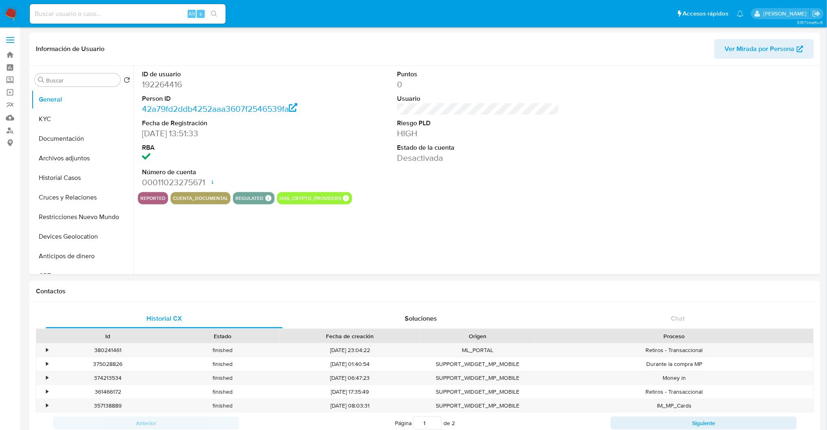
select select "10"
click at [48, 196] on button "Cruces y Relaciones" at bounding box center [78, 198] width 95 height 20
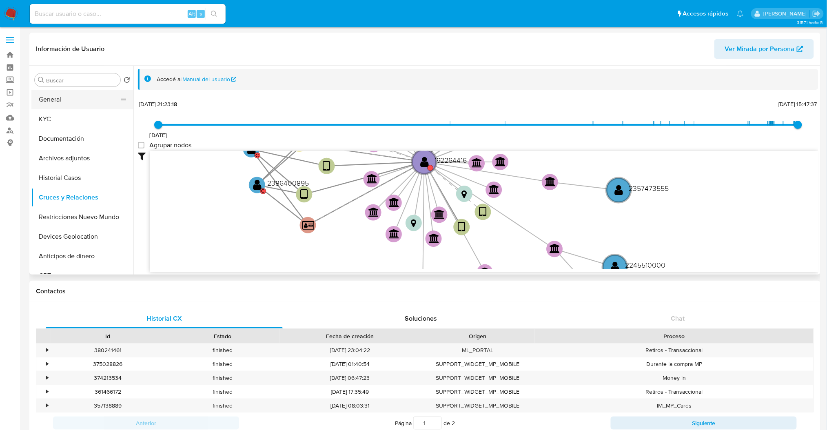
click at [70, 94] on button "General" at bounding box center [78, 100] width 95 height 20
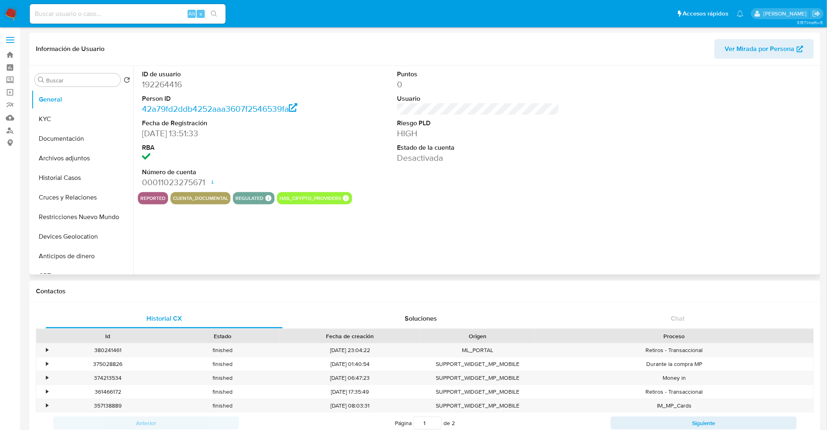
click at [173, 89] on dd "192264416" at bounding box center [223, 84] width 162 height 11
click at [165, 84] on dd "192264416" at bounding box center [223, 84] width 162 height 11
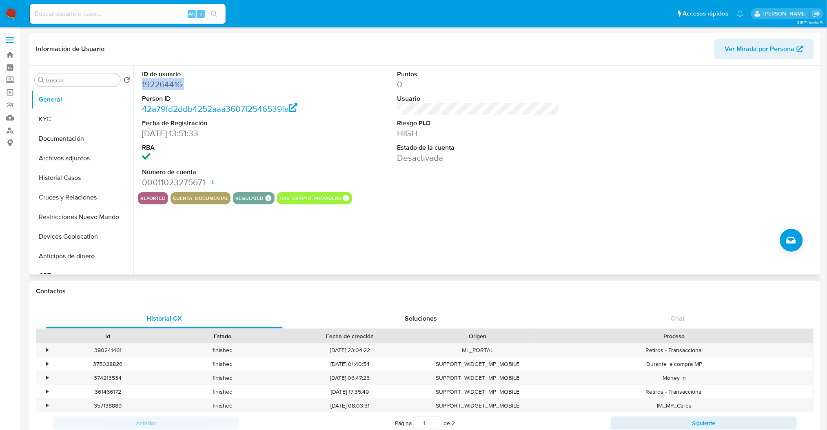
click at [165, 84] on dd "192264416" at bounding box center [223, 84] width 162 height 11
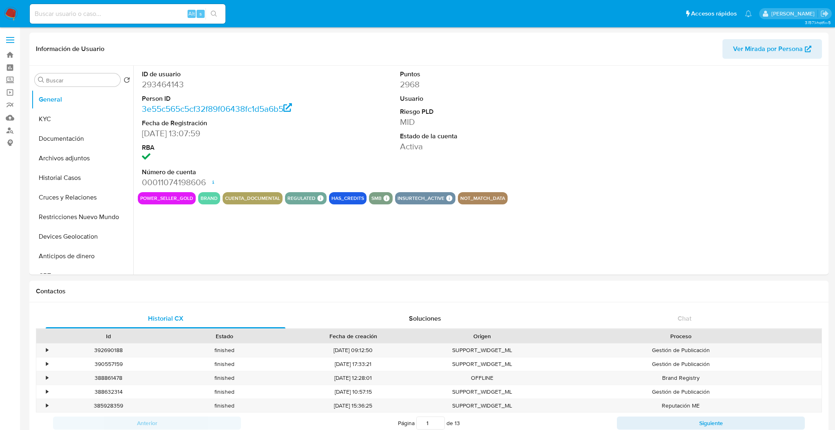
select select "10"
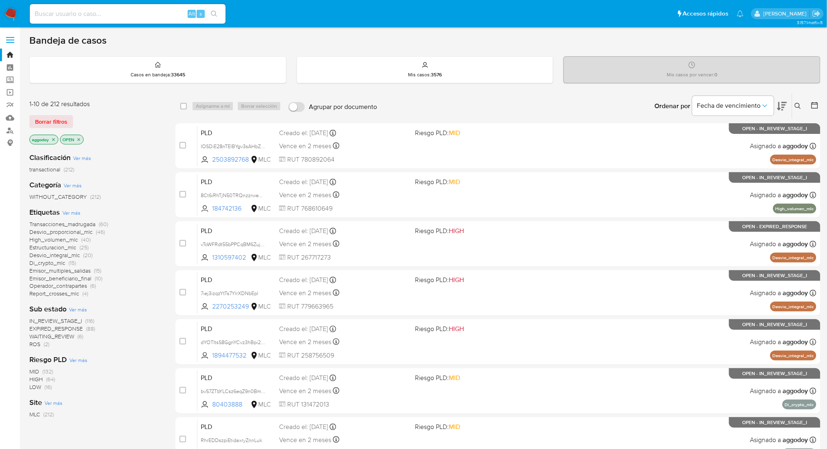
click at [792, 107] on button at bounding box center [798, 106] width 13 height 10
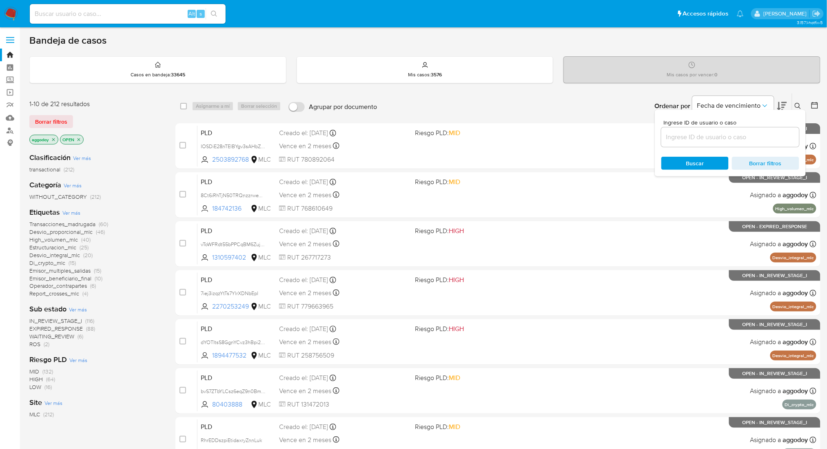
click at [707, 142] on div at bounding box center [730, 137] width 138 height 20
click at [692, 134] on input at bounding box center [730, 137] width 138 height 11
paste input "764118319"
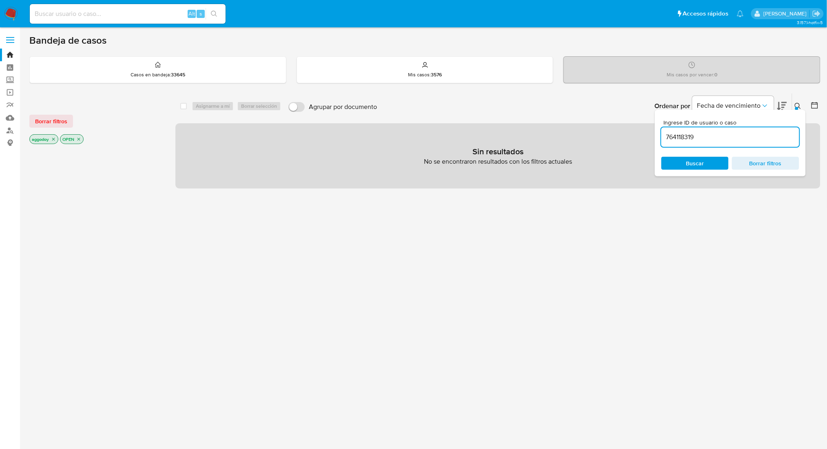
click at [721, 143] on div "764118319" at bounding box center [730, 137] width 138 height 20
click at [719, 139] on input "764118319" at bounding box center [730, 137] width 138 height 11
type input "764118319"
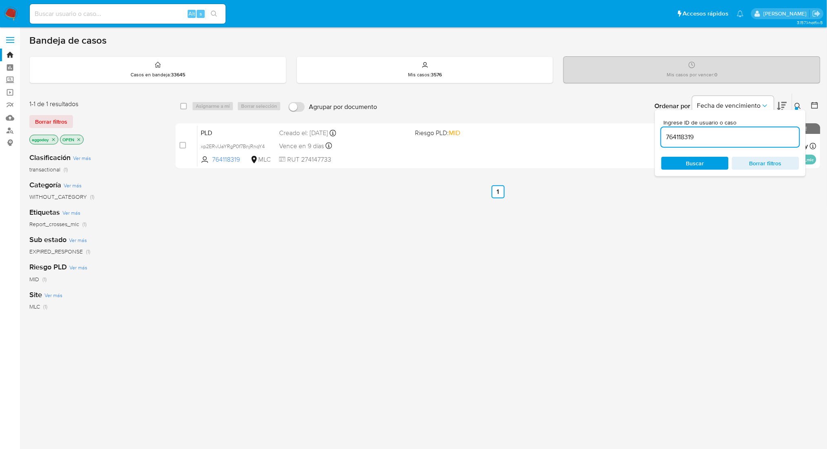
click at [692, 165] on span "Buscar" at bounding box center [695, 163] width 18 height 13
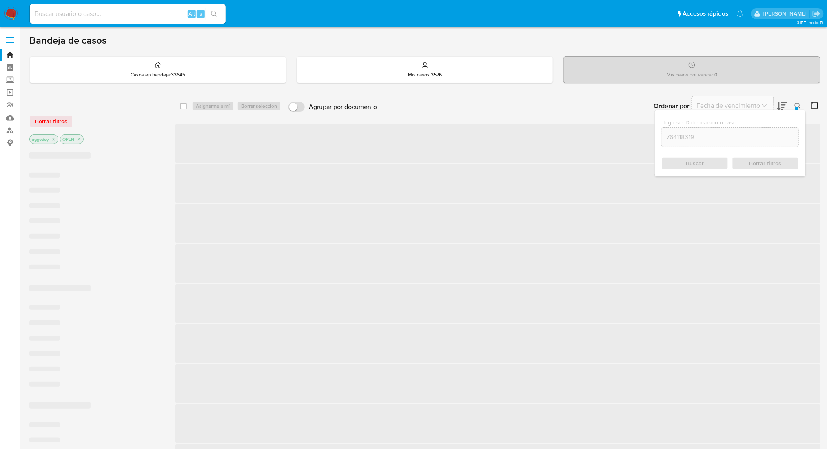
click at [801, 106] on button at bounding box center [798, 106] width 13 height 10
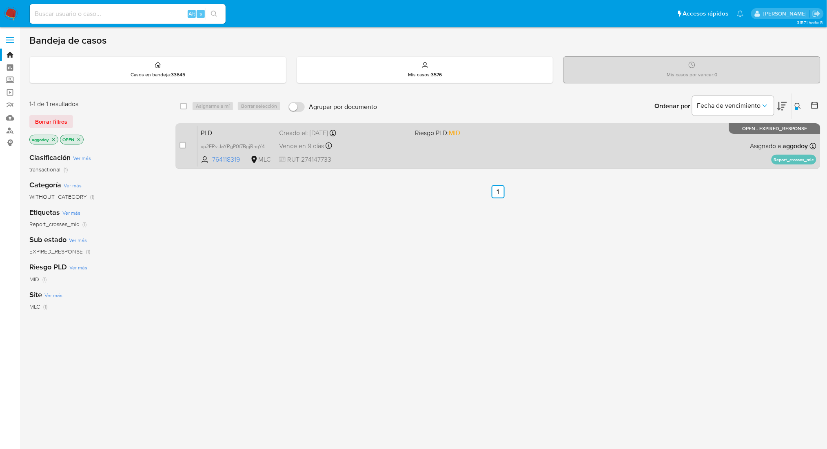
click at [375, 153] on div "PLD xp2ERvlJaYRgP0f7BnjRnqY4 764118319 MLC Riesgo PLD: MID Creado el: 12/06/202…" at bounding box center [506, 145] width 619 height 41
click at [180, 146] on input "checkbox" at bounding box center [182, 145] width 7 height 7
checkbox input "true"
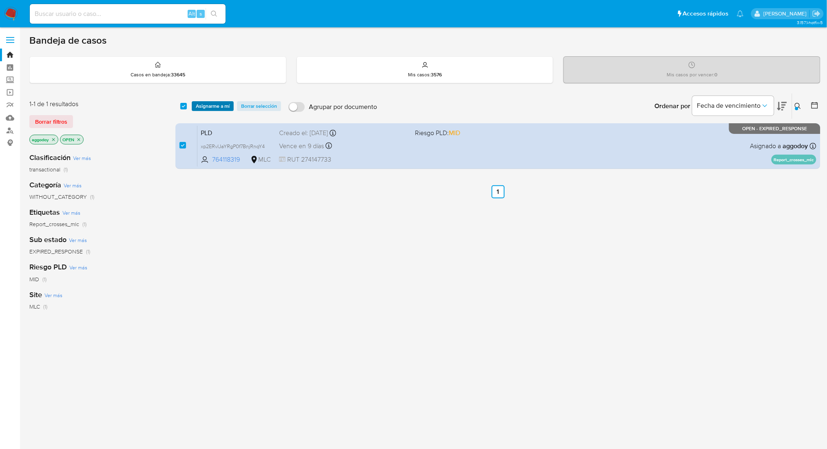
click at [203, 108] on span "Asignarme a mí" at bounding box center [213, 106] width 34 height 8
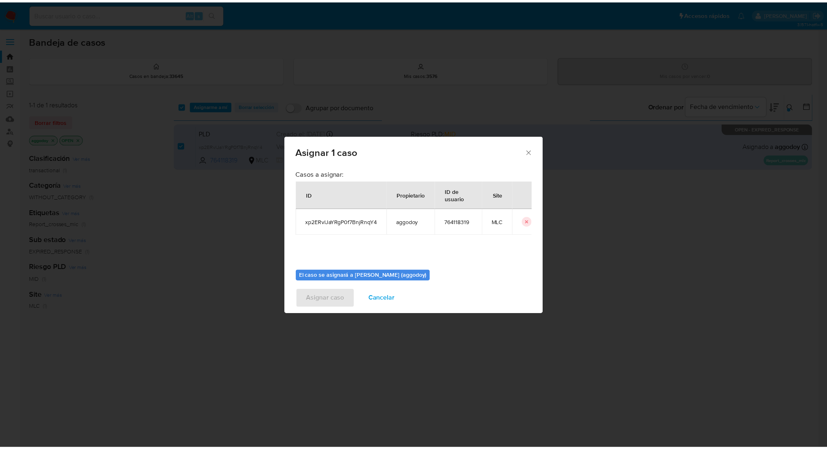
scroll to position [42, 0]
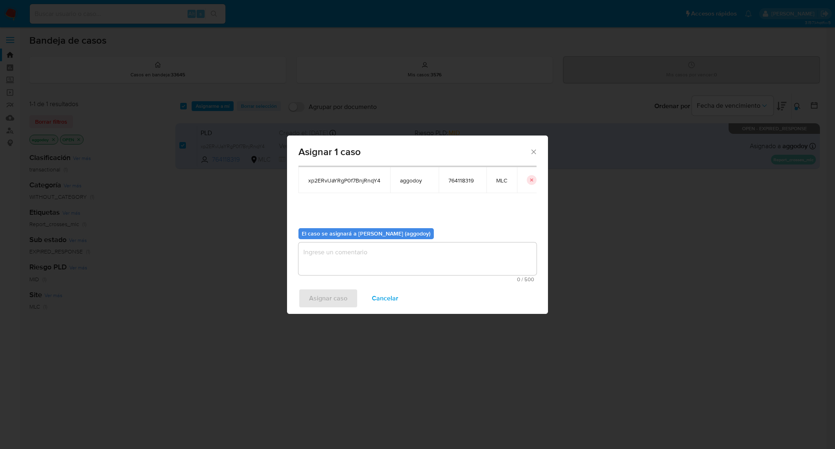
click at [481, 257] on textarea "assign-modal" at bounding box center [418, 258] width 238 height 33
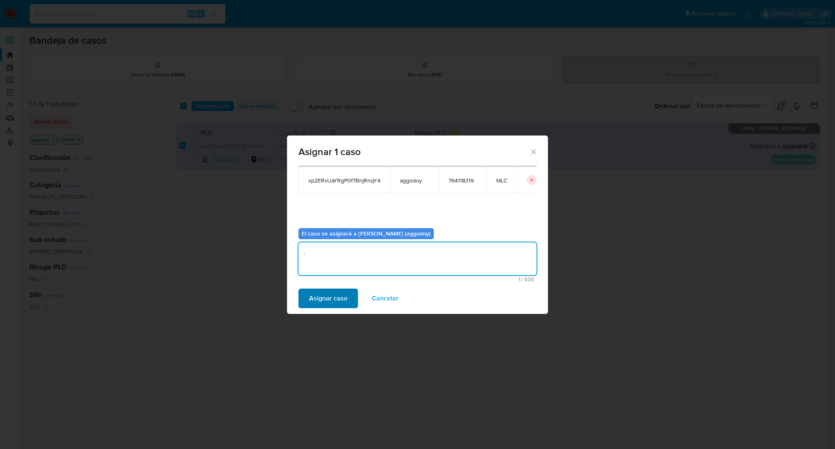
type textarea "."
click at [323, 301] on span "Asignar caso" at bounding box center [328, 298] width 38 height 18
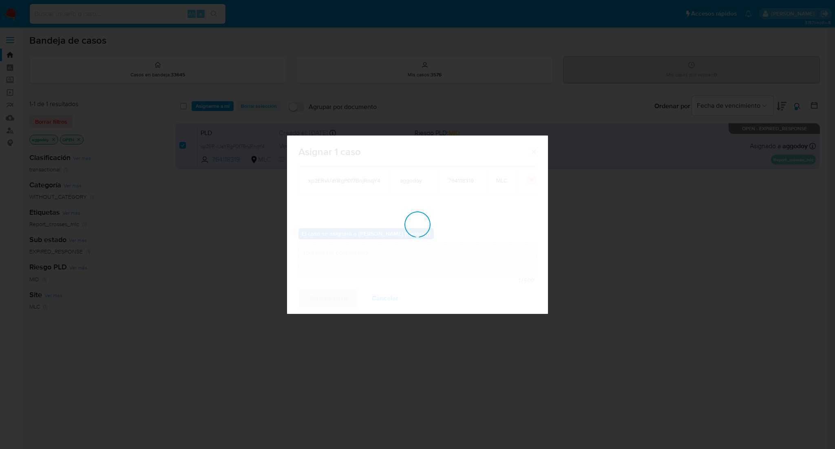
checkbox input "false"
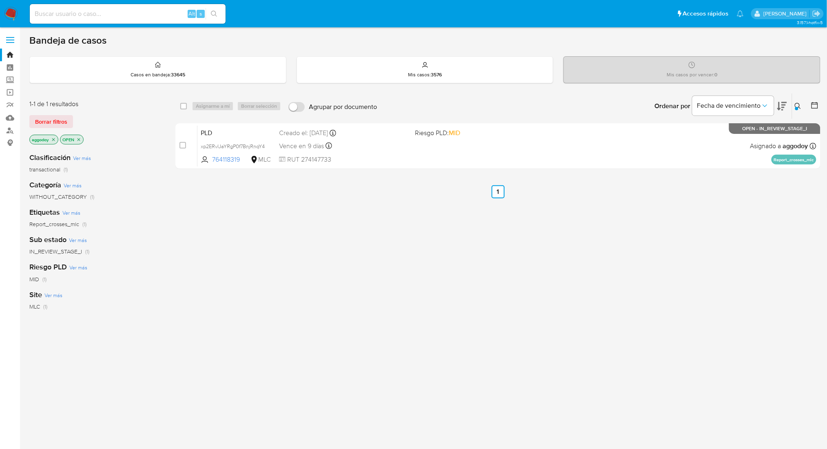
click at [801, 105] on button at bounding box center [798, 106] width 13 height 10
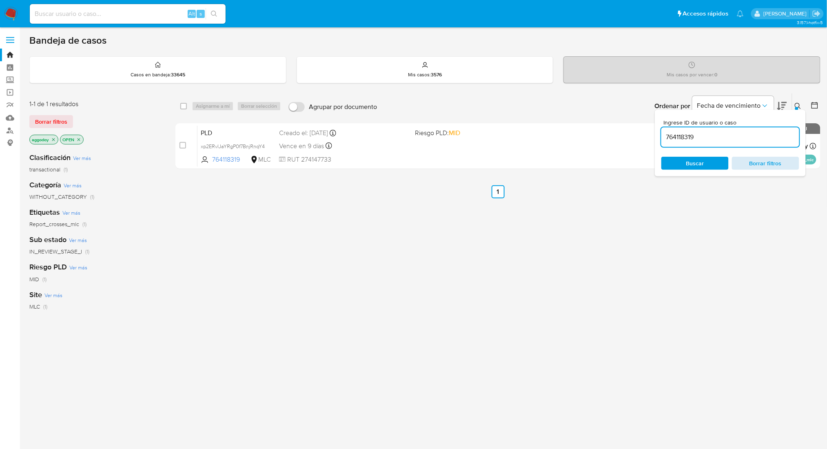
click at [791, 162] on span "Borrar filtros" at bounding box center [765, 162] width 56 height 11
click at [785, 166] on span "Borrar filtros" at bounding box center [765, 162] width 56 height 11
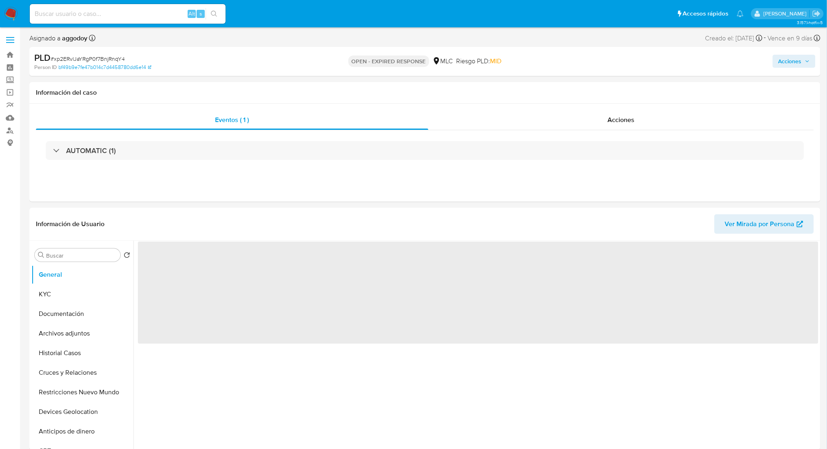
select select "10"
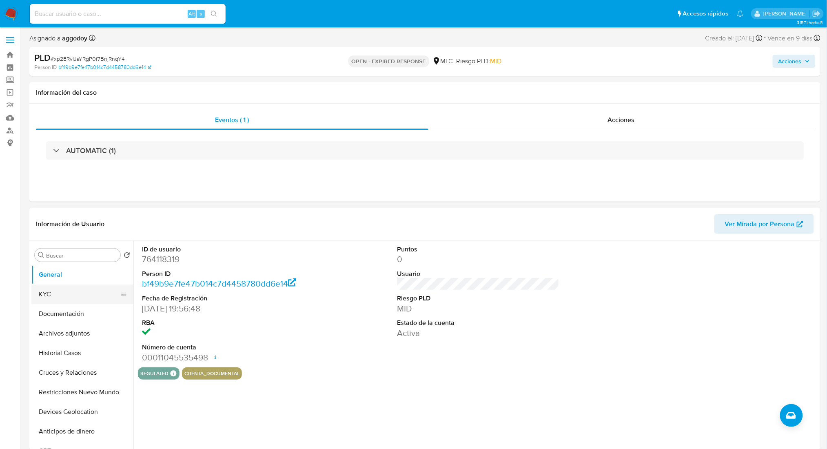
click at [51, 296] on button "KYC" at bounding box center [78, 294] width 95 height 20
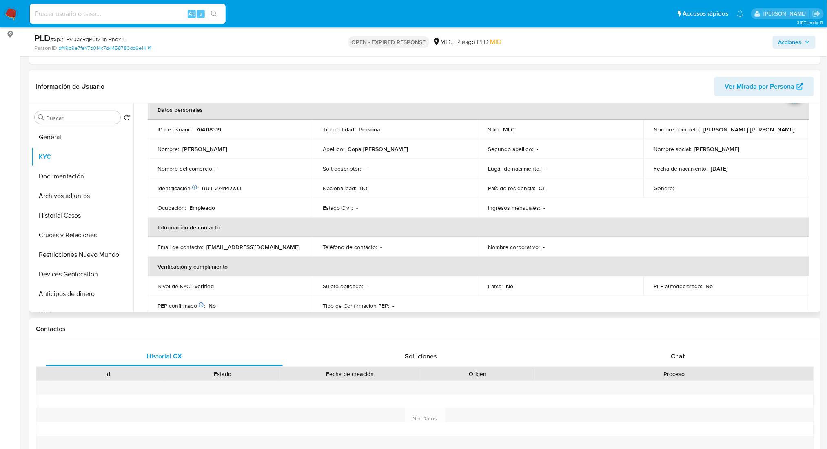
scroll to position [43, 0]
drag, startPoint x: 728, startPoint y: 148, endPoint x: 726, endPoint y: 140, distance: 8.4
click at [729, 148] on div "Nombre social : Jaime" at bounding box center [726, 147] width 146 height 7
click at [64, 240] on button "Cruces y Relaciones" at bounding box center [78, 235] width 95 height 20
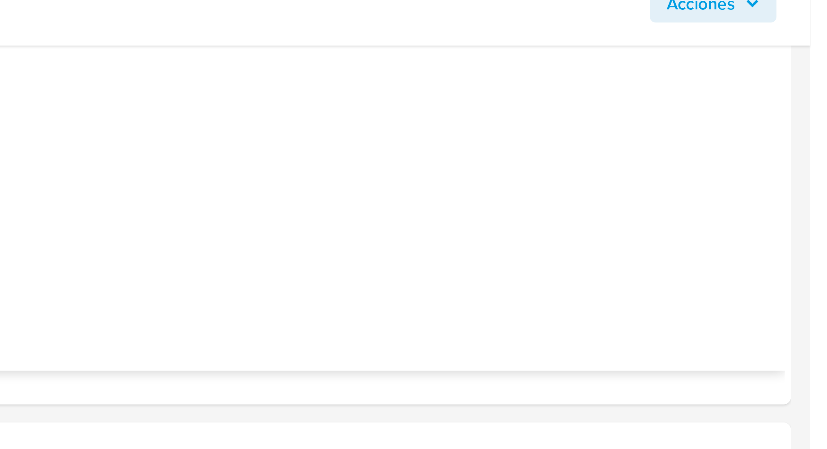
scroll to position [251, 0]
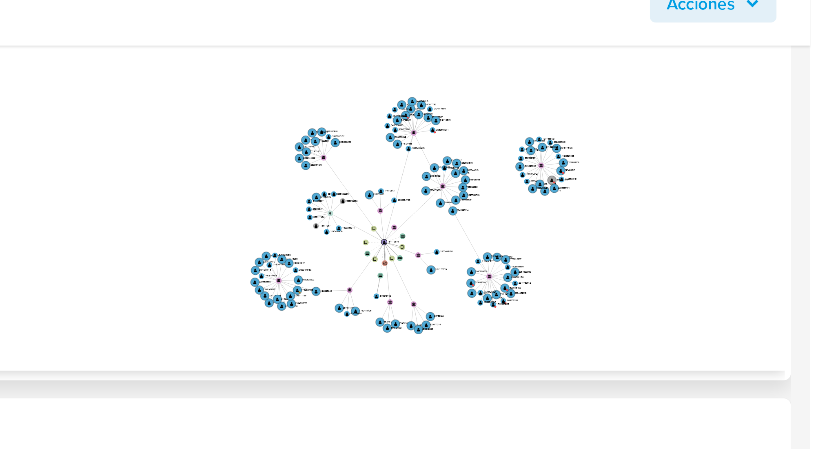
drag, startPoint x: 743, startPoint y: 100, endPoint x: 717, endPoint y: 114, distance: 30.3
click at [719, 115] on icon "device-61da2eaf08813b001aa96c0b  user-764118319  764118319 device-689a0cb7450…" at bounding box center [484, 105] width 668 height 118
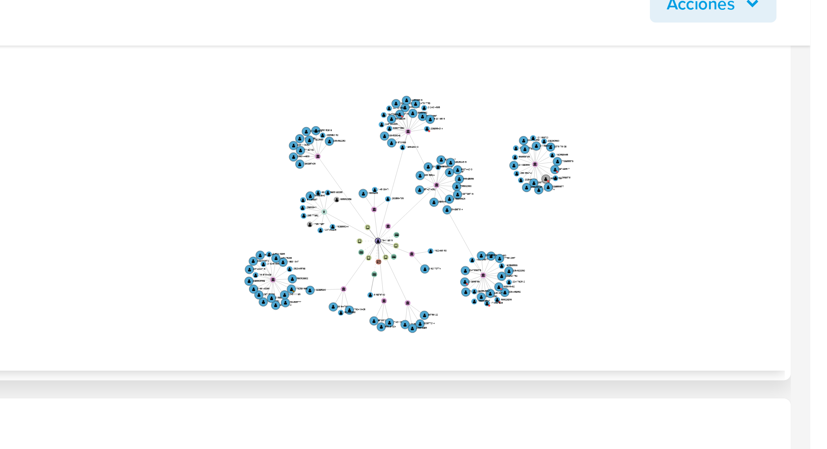
click at [794, 97] on icon "device-61da2eaf08813b001aa96c0b  user-764118319  764118319 device-689a0cb7450…" at bounding box center [484, 105] width 668 height 118
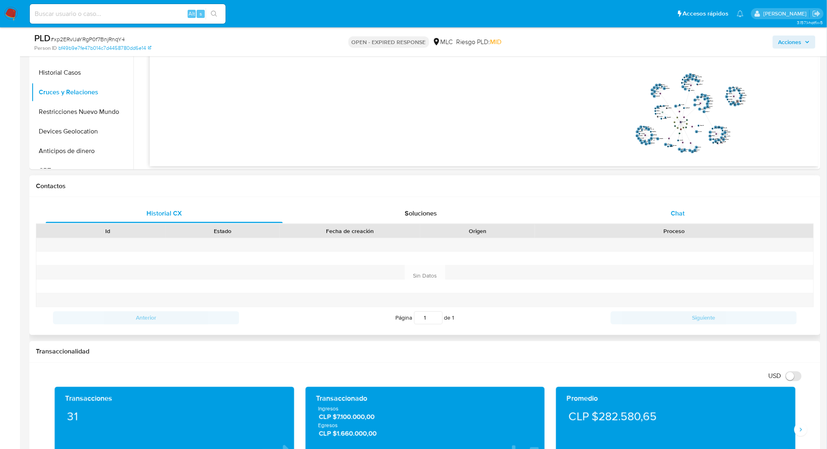
click at [691, 216] on div "Chat" at bounding box center [677, 213] width 237 height 20
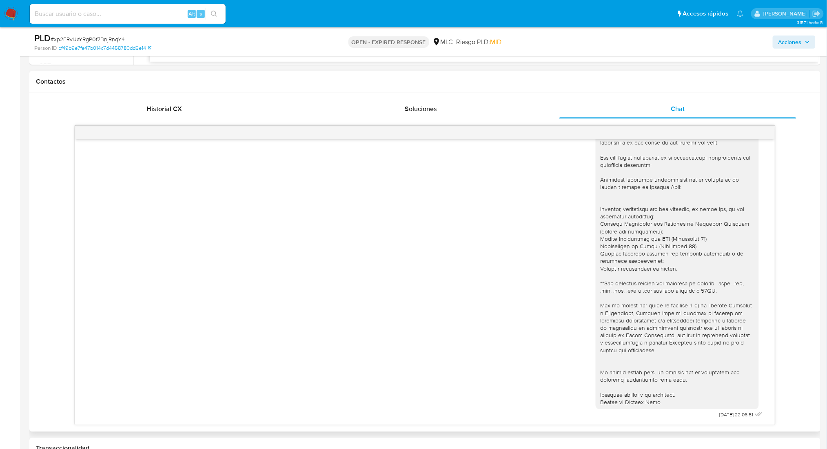
scroll to position [360, 0]
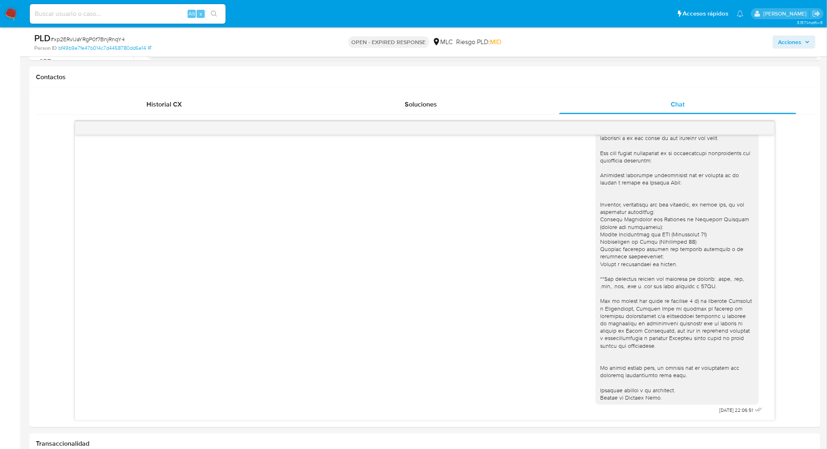
drag, startPoint x: 441, startPoint y: 329, endPoint x: 562, endPoint y: 42, distance: 312.3
click at [441, 329] on div "25/07/2025 22:06:51" at bounding box center [424, 256] width 679 height 321
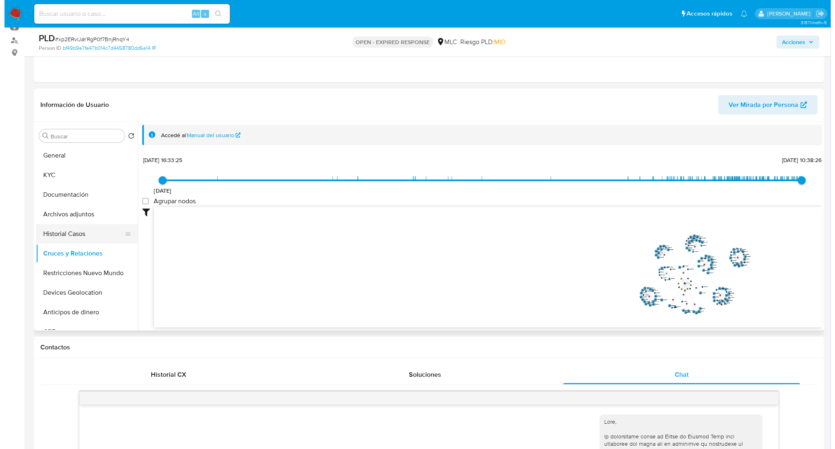
scroll to position [88, 0]
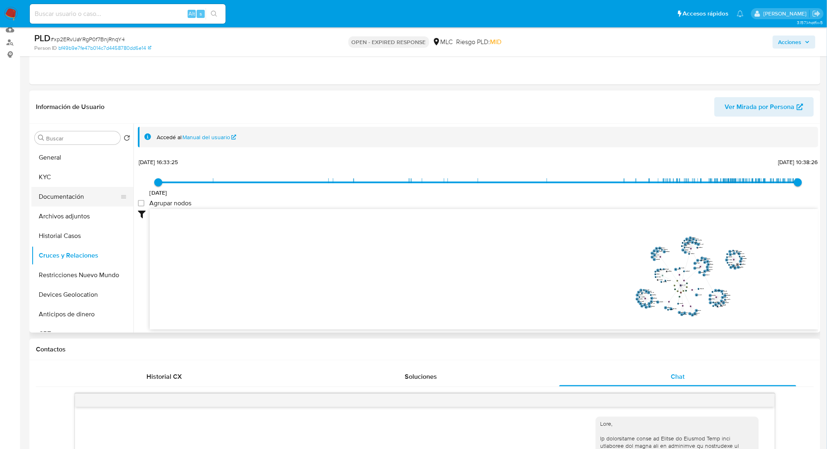
click at [62, 204] on button "Documentación" at bounding box center [78, 197] width 95 height 20
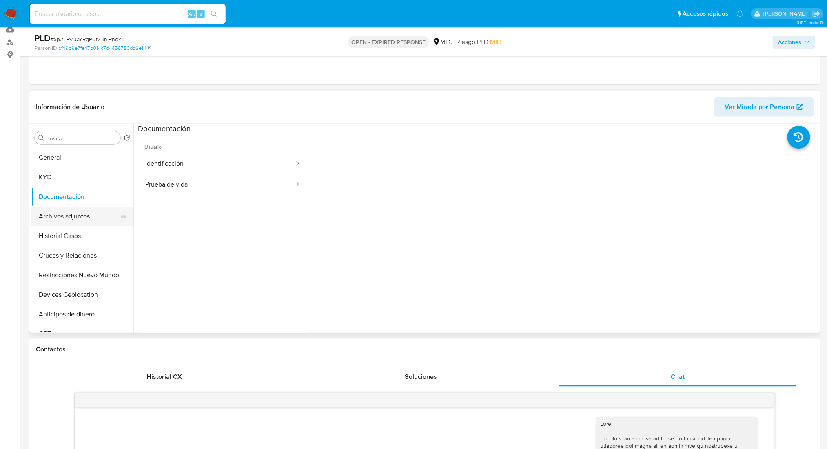
click at [68, 212] on button "Archivos adjuntos" at bounding box center [78, 216] width 95 height 20
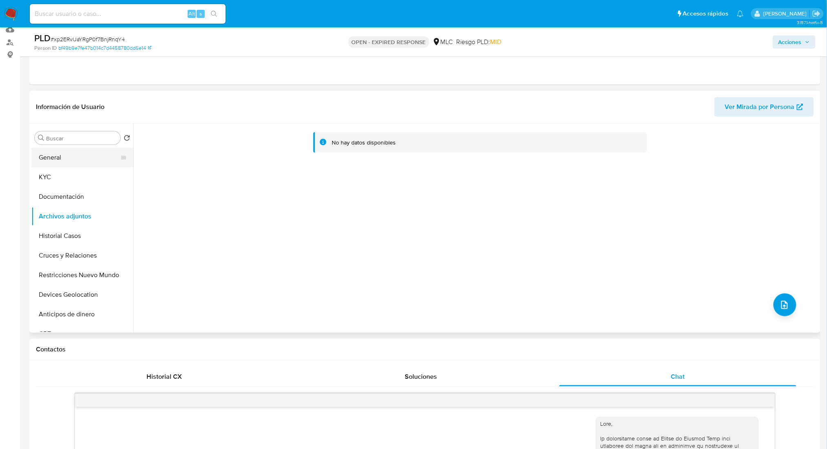
click at [75, 161] on button "General" at bounding box center [78, 158] width 95 height 20
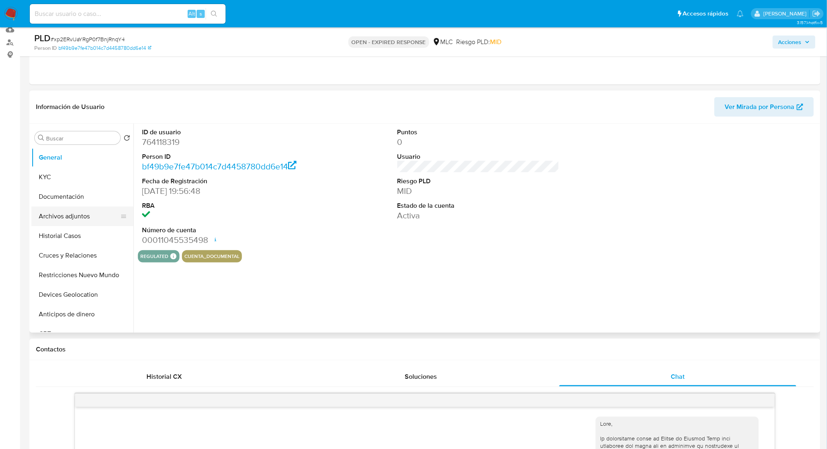
click at [75, 212] on button "Archivos adjuntos" at bounding box center [78, 216] width 95 height 20
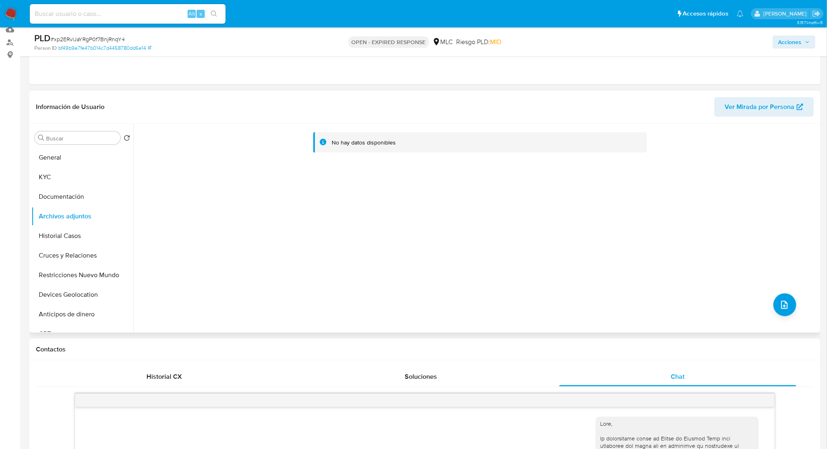
click at [772, 293] on div "No hay datos disponibles" at bounding box center [475, 228] width 685 height 209
click at [774, 295] on button "upload-file" at bounding box center [784, 304] width 23 height 23
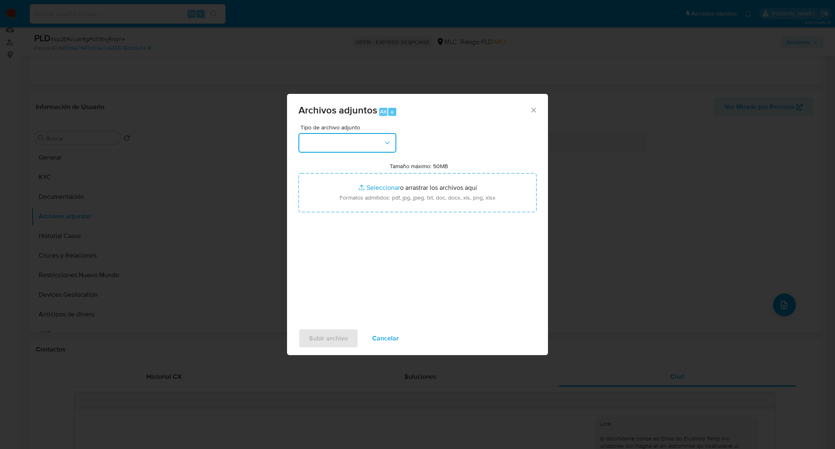
click at [341, 145] on button "button" at bounding box center [348, 143] width 98 height 20
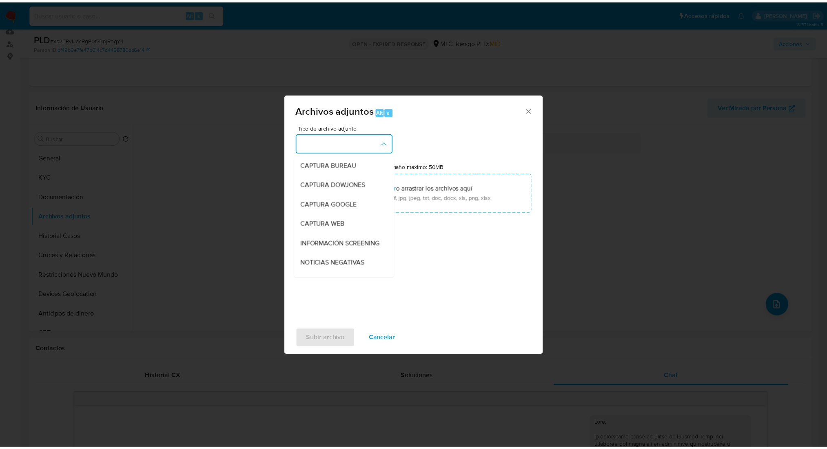
scroll to position [142, 0]
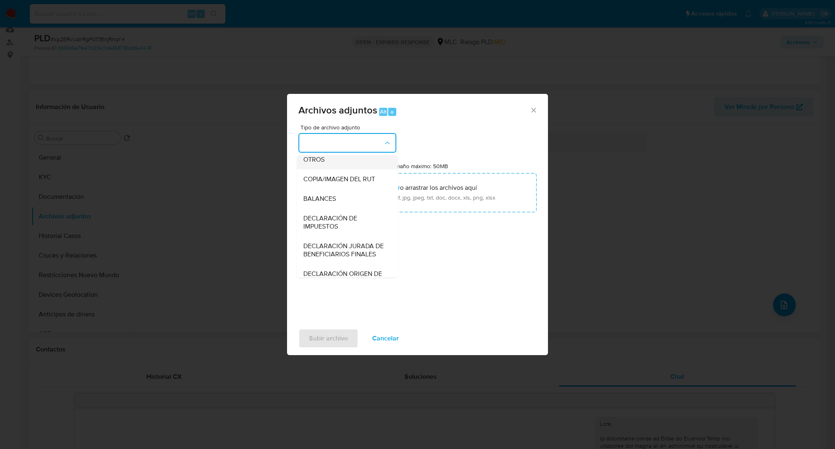
click at [334, 168] on div "OTROS" at bounding box center [344, 160] width 83 height 20
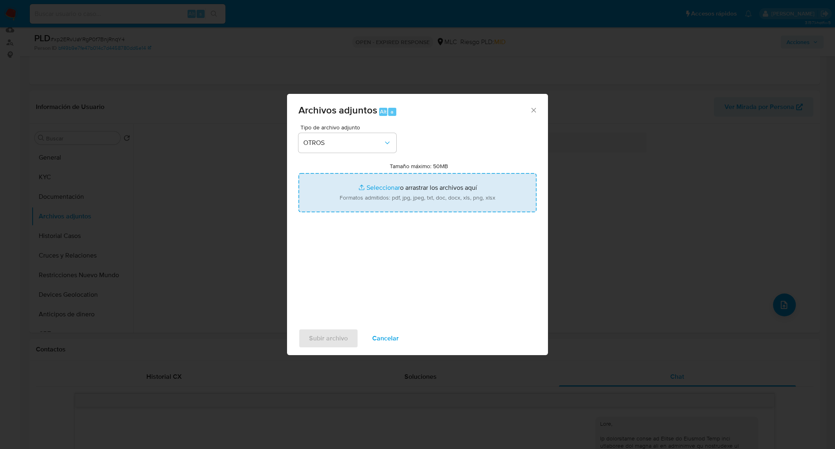
click at [346, 176] on input "Tamaño máximo: 50MB Seleccionar archivos" at bounding box center [418, 192] width 238 height 39
click at [376, 179] on input "Tamaño máximo: 50MB Seleccionar archivos" at bounding box center [418, 192] width 238 height 39
click at [353, 186] on input "Tamaño máximo: 50MB Seleccionar archivos" at bounding box center [418, 192] width 238 height 39
type input "C:\fakepath\764118319Movimientos.xlsx"
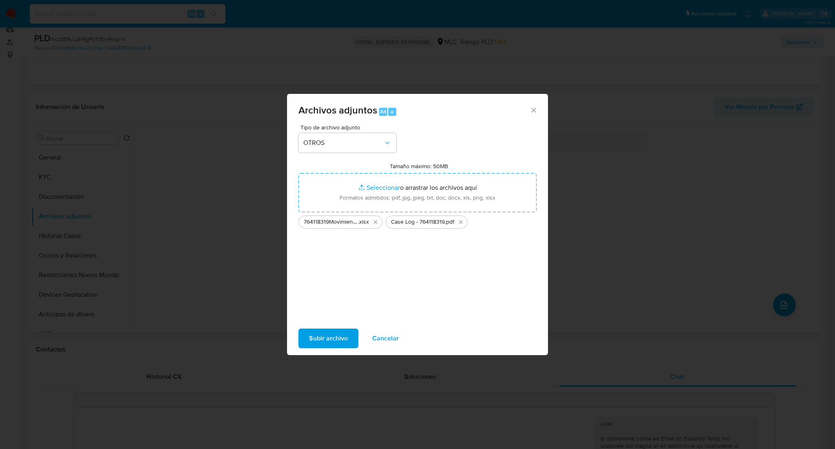
click at [332, 338] on span "Subir archivo" at bounding box center [328, 338] width 39 height 18
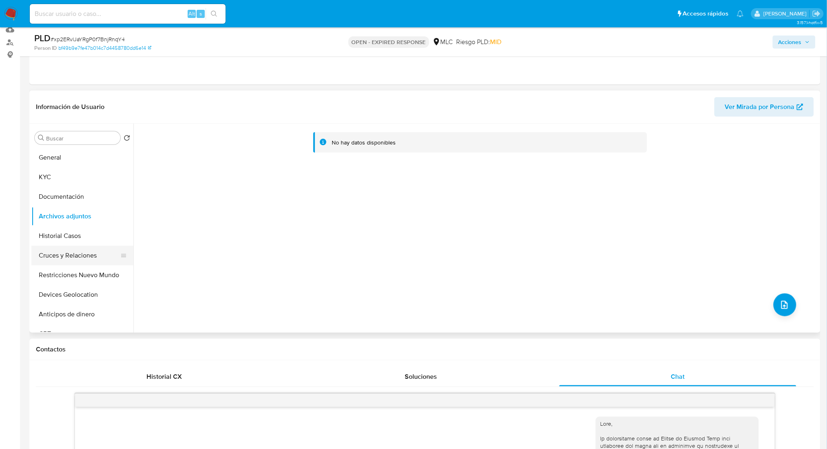
click at [68, 262] on button "Cruces y Relaciones" at bounding box center [78, 255] width 95 height 20
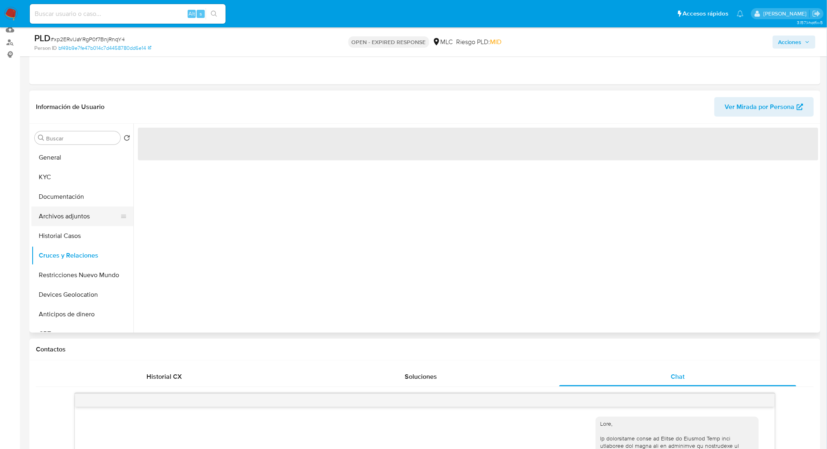
click at [61, 221] on button "Archivos adjuntos" at bounding box center [78, 216] width 95 height 20
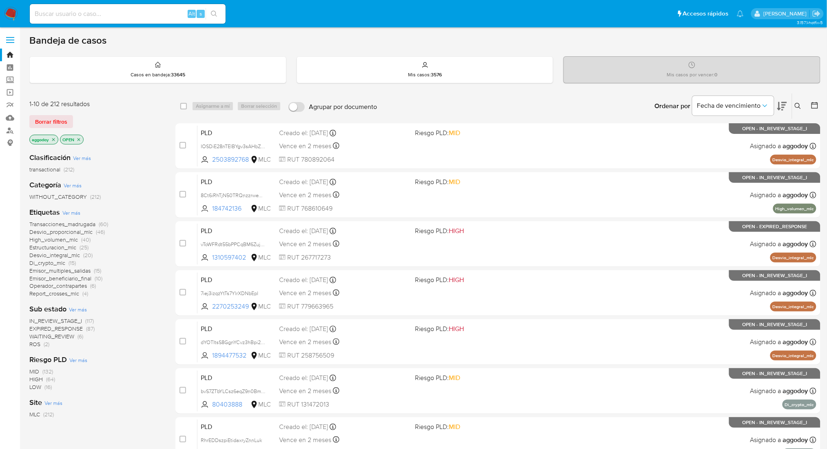
click at [73, 328] on span "EXPIRED_RESPONSE" at bounding box center [55, 328] width 53 height 8
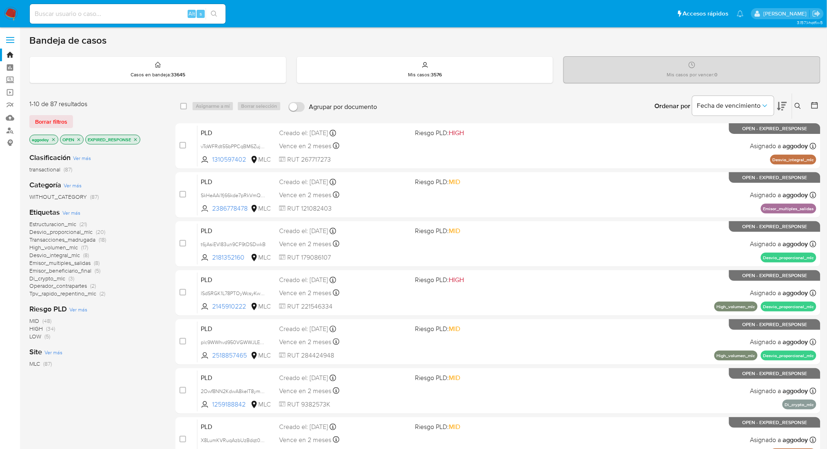
click at [786, 105] on icon at bounding box center [782, 106] width 10 height 10
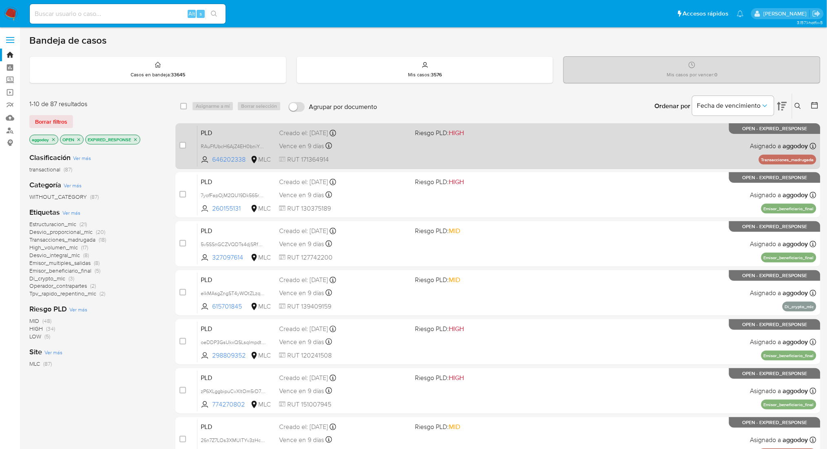
click at [635, 144] on div "PLD RAuFfUbcH6AjZ4EH0bniYCts 646202338 MLC Riesgo PLD: HIGH Creado el: [DATE] C…" at bounding box center [506, 145] width 619 height 41
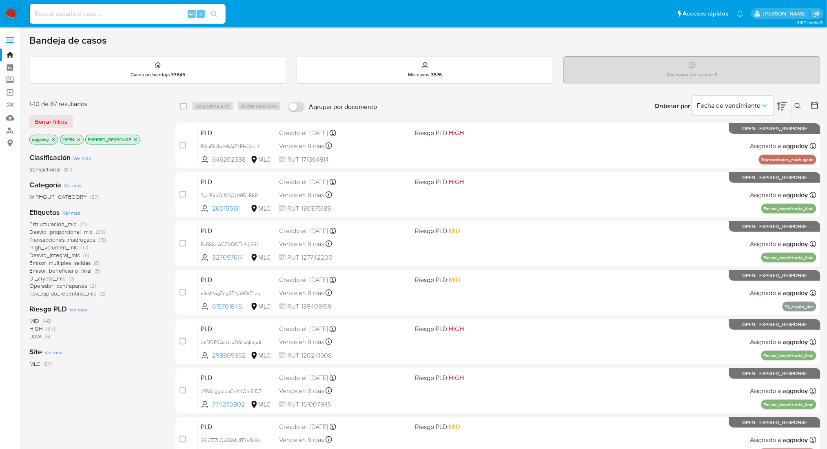
click at [67, 261] on span "Emisor_multiples_salidas" at bounding box center [59, 263] width 61 height 8
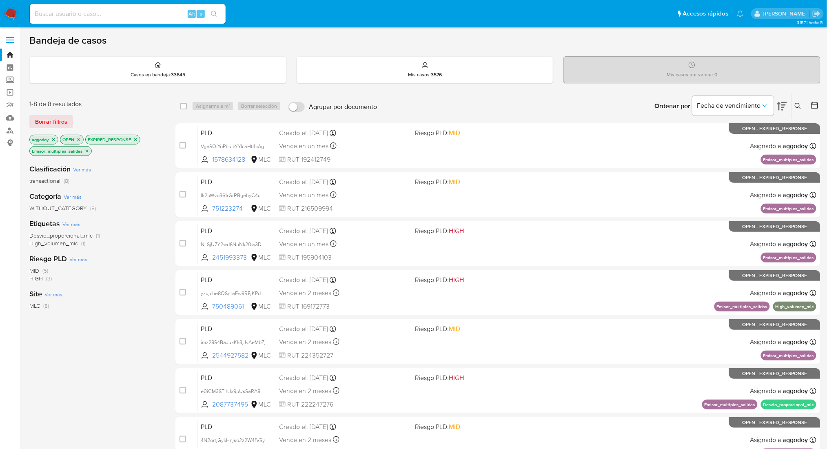
click at [86, 149] on icon "close-filter" at bounding box center [86, 150] width 5 height 5
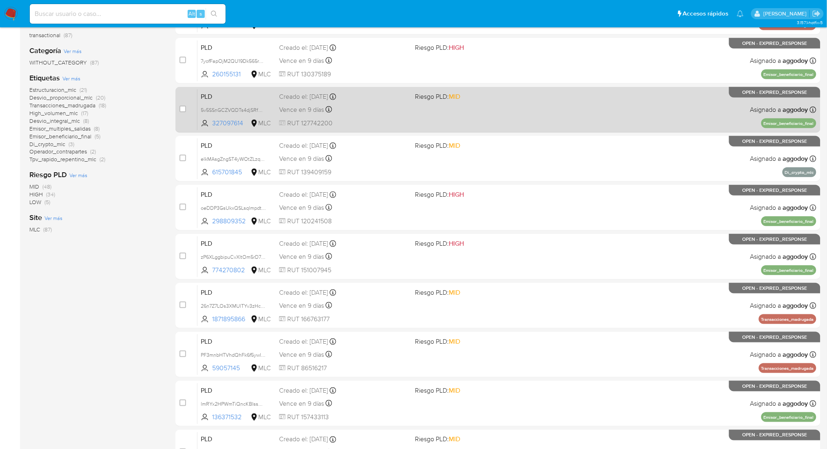
scroll to position [194, 0]
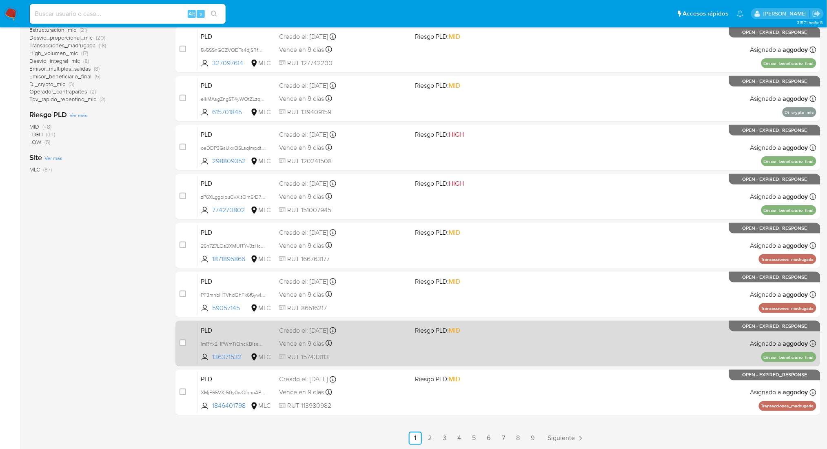
click at [520, 340] on div "PLD lmRYx2HPWmTiQncKBIssUFU2 136371532 MLC Riesgo PLD: MID Creado el: 12/06/202…" at bounding box center [506, 343] width 619 height 41
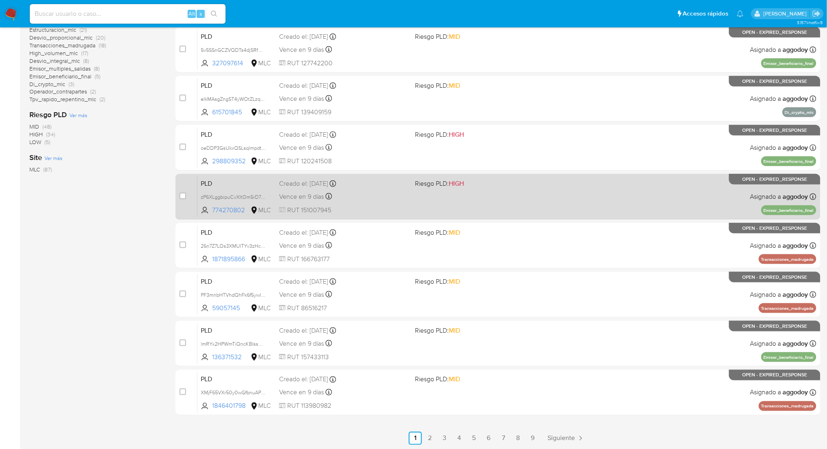
click at [582, 208] on div "PLD zP6XLggbipuCvXltOm5rD7un 774270802 MLC Riesgo PLD: HIGH Creado el: 12/06/20…" at bounding box center [506, 196] width 619 height 41
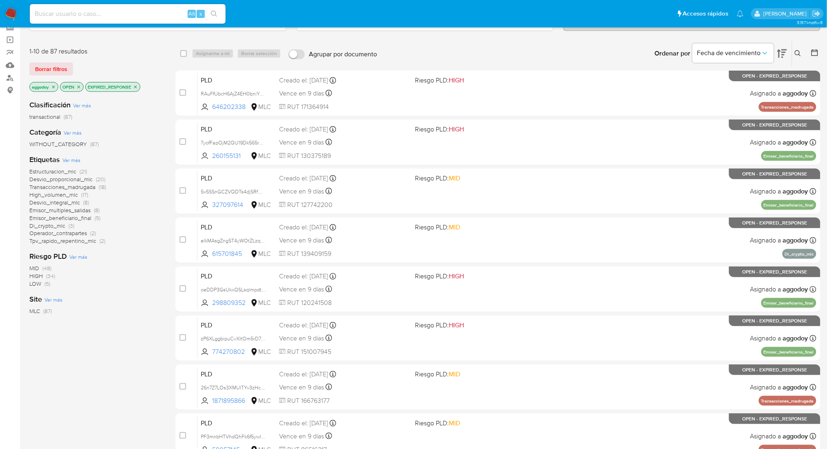
scroll to position [0, 0]
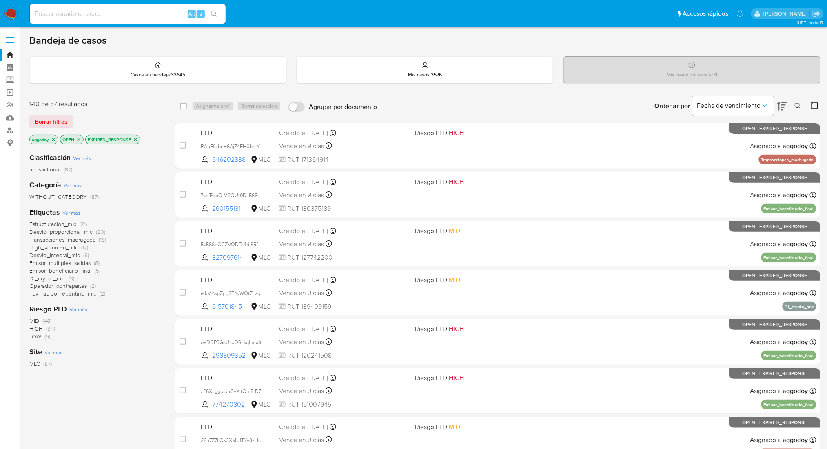
click at [82, 271] on span "Emisor_beneficiario_final" at bounding box center [60, 270] width 62 height 8
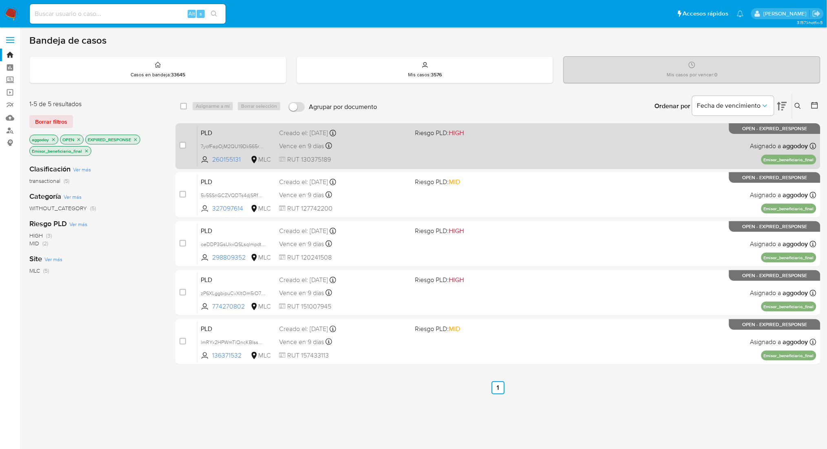
click at [507, 140] on div "PLD 7yofFapOjM2QU19Dk565ru2z 260155131 MLC Riesgo PLD: HIGH Creado el: 12/06/20…" at bounding box center [506, 145] width 619 height 41
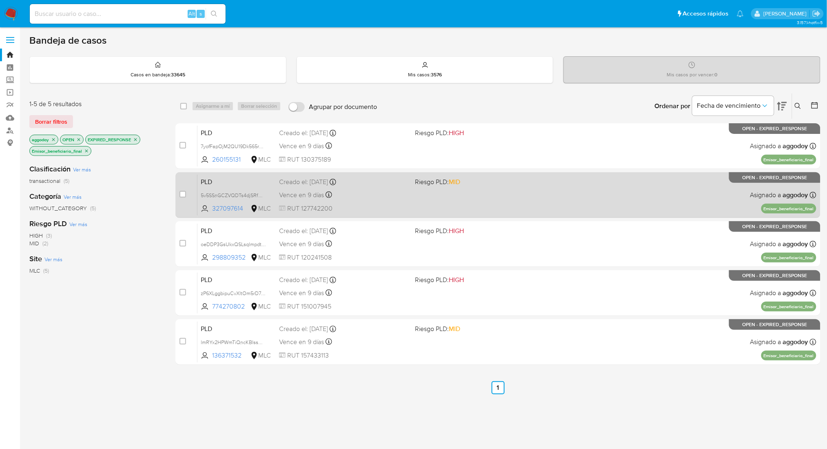
click at [528, 214] on div "PLD 5v5SSnGCZVQDTs4djSRfWpze 327097614 MLC Riesgo PLD: MID Creado el: 12/06/202…" at bounding box center [506, 194] width 619 height 41
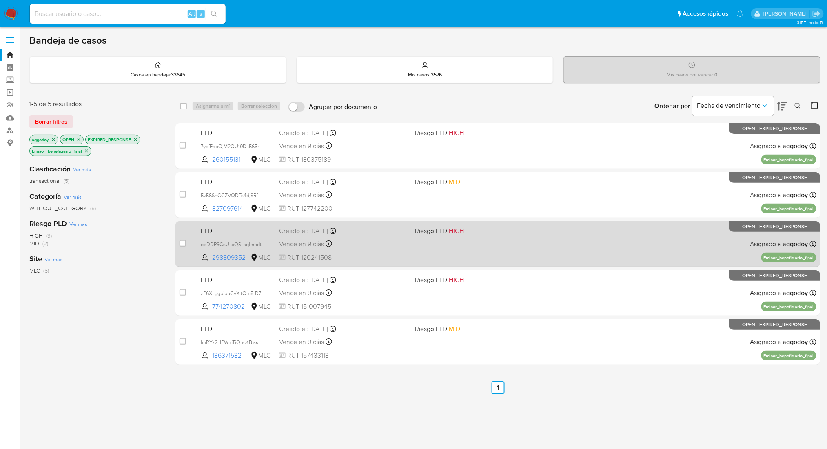
click at [602, 228] on div "PLD oeDDP3GsUkxQSLsqlmpdtMpt 298809352 MLC Riesgo PLD: HIGH Creado el: 12/06/20…" at bounding box center [506, 243] width 619 height 41
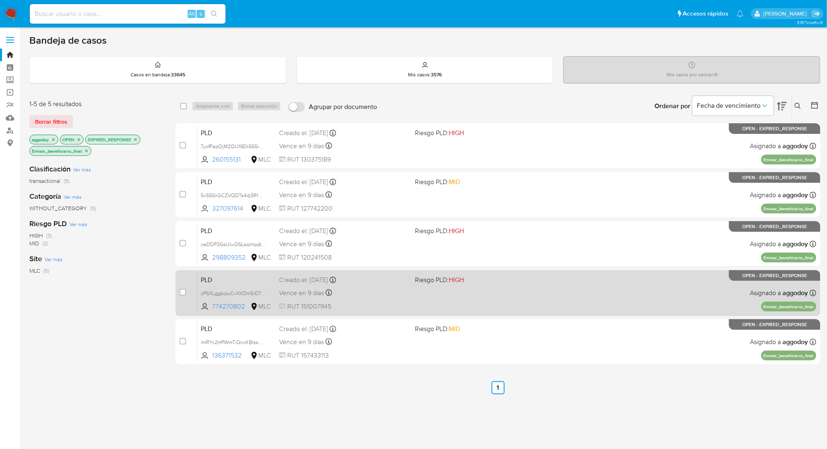
click at [624, 293] on div "PLD zP6XLggbipuCvXltOm5rD7un 774270802 MLC Riesgo PLD: HIGH Creado el: 12/06/20…" at bounding box center [506, 292] width 619 height 41
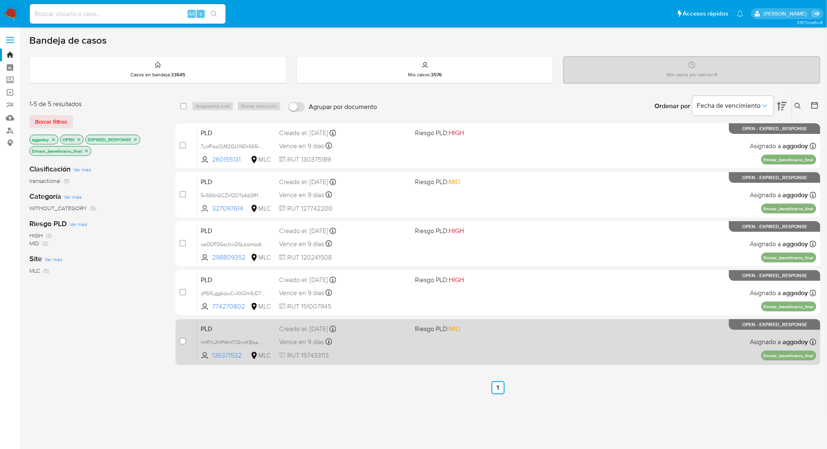
click at [566, 325] on div "PLD lmRYx2HPWmTiQncKBIssUFU2 136371532 MLC Riesgo PLD: MID Creado el: 12/06/202…" at bounding box center [506, 341] width 619 height 41
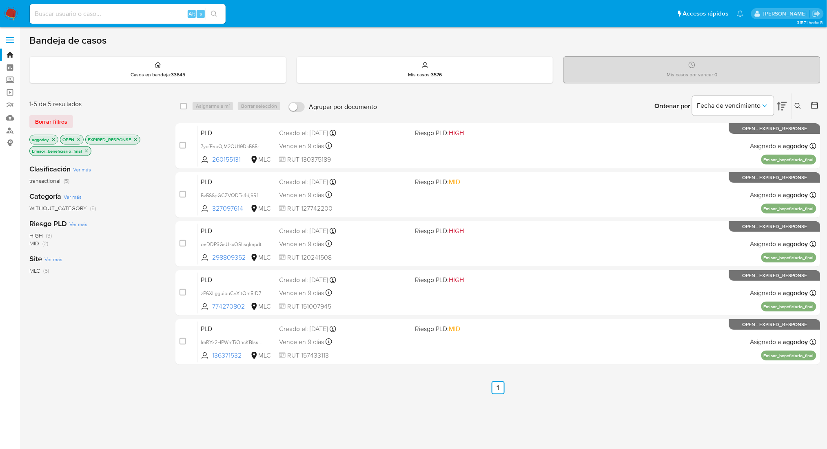
click at [136, 138] on icon "close-filter" at bounding box center [135, 139] width 5 height 5
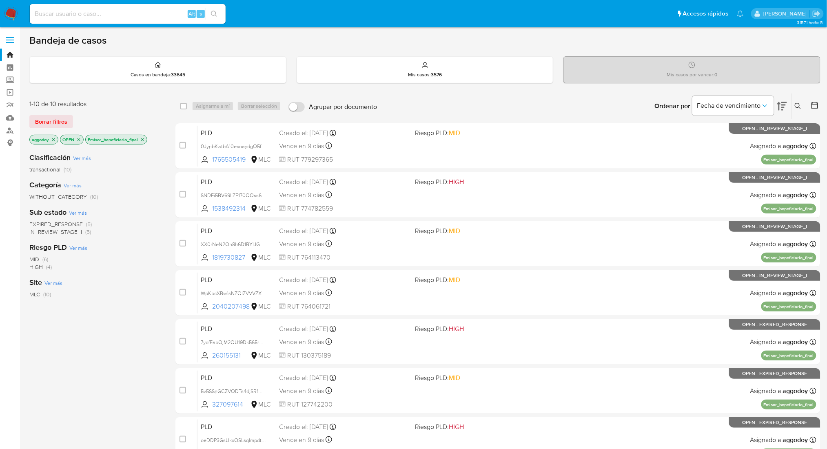
click at [142, 138] on icon "close-filter" at bounding box center [142, 139] width 5 height 5
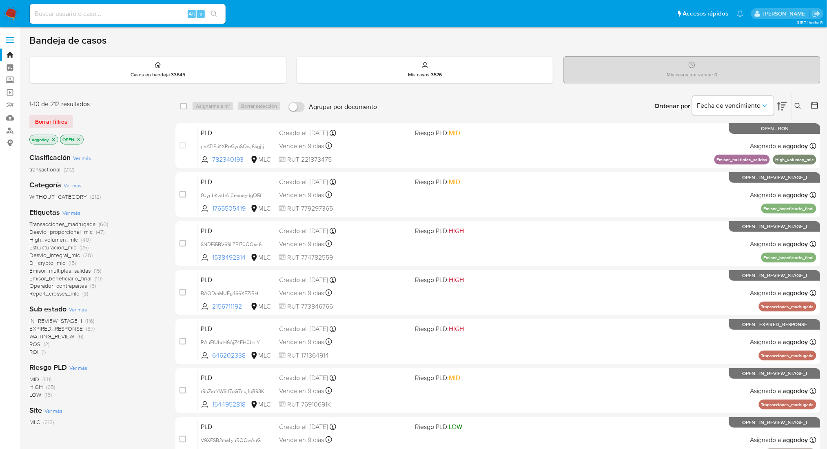
click at [34, 355] on span "ROI (1)" at bounding box center [37, 352] width 16 height 8
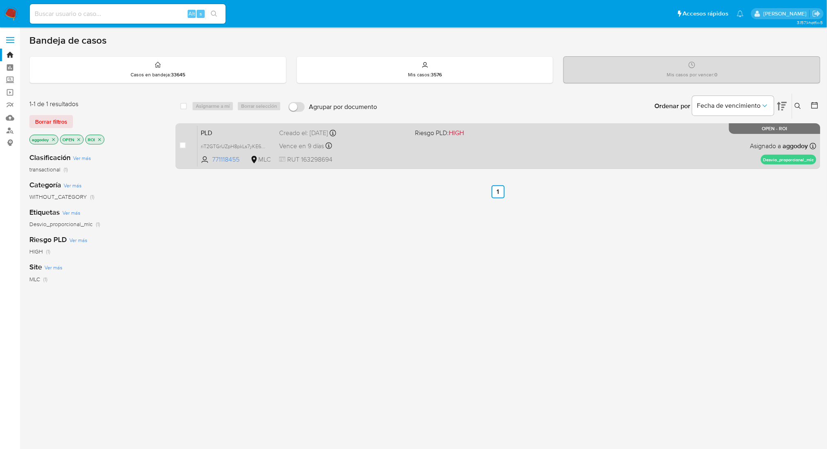
click at [510, 126] on div "PLD riT2GTGrUZpH8pkLs7yKE6DV 771118455 MLC Riesgo PLD: HIGH Creado el: 12/06/20…" at bounding box center [506, 145] width 619 height 41
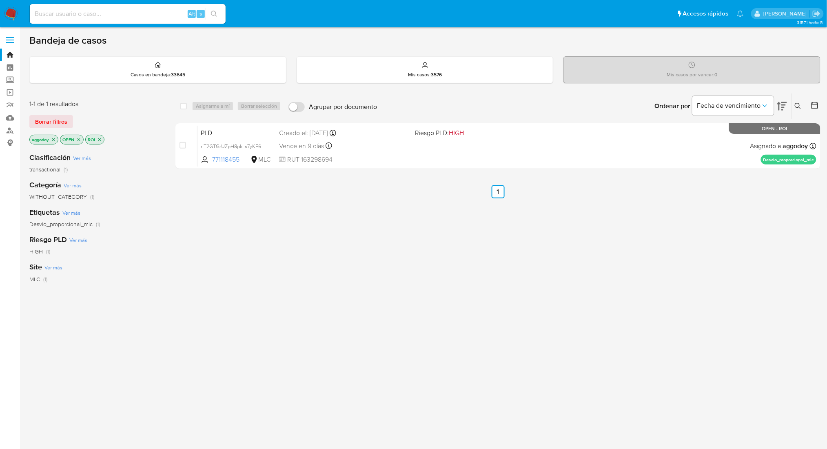
click at [100, 140] on icon "close-filter" at bounding box center [99, 139] width 5 height 5
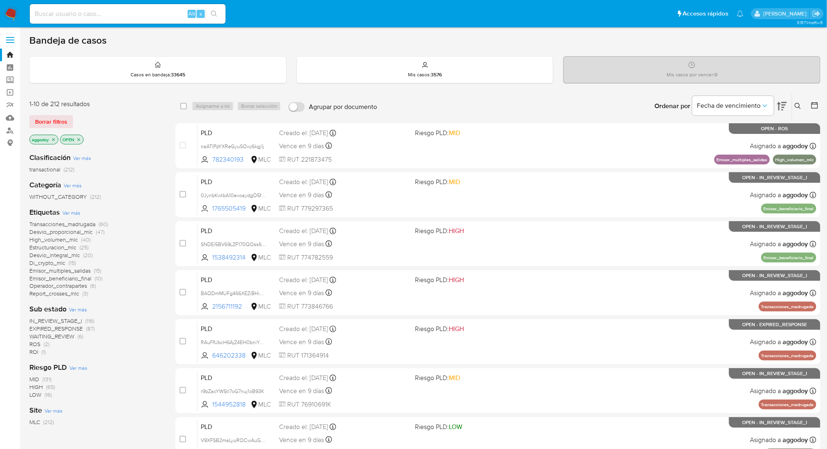
click at [65, 254] on span "Desvio_integral_mlc" at bounding box center [54, 255] width 51 height 8
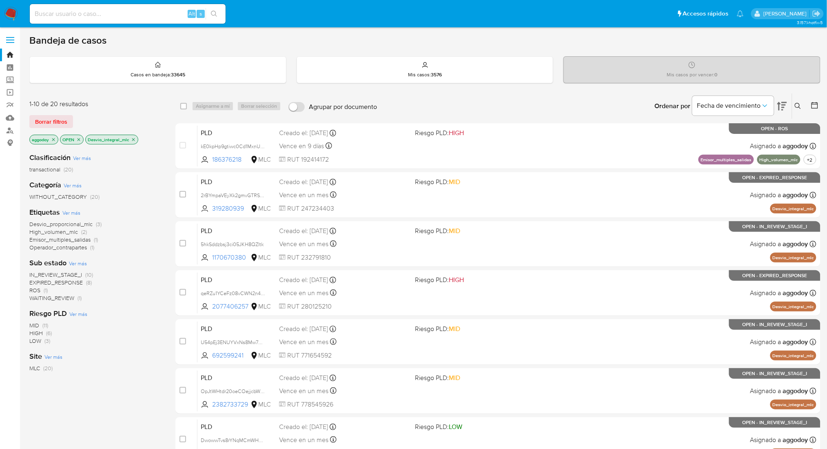
click at [133, 139] on icon "close-filter" at bounding box center [133, 139] width 3 height 3
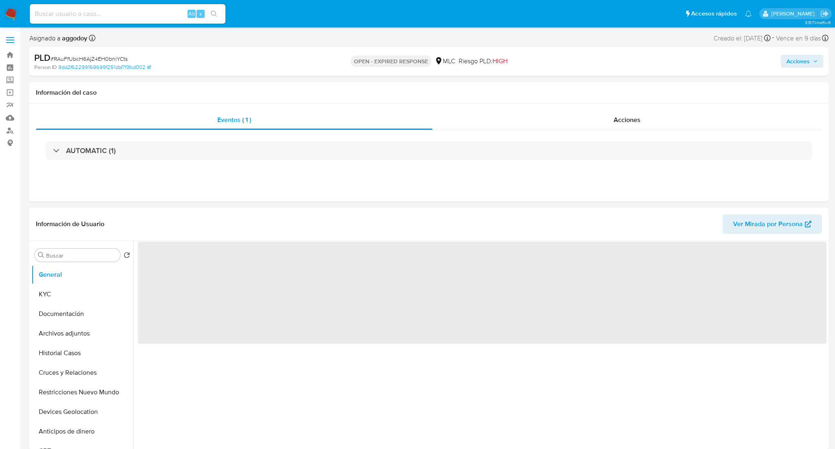
select select "10"
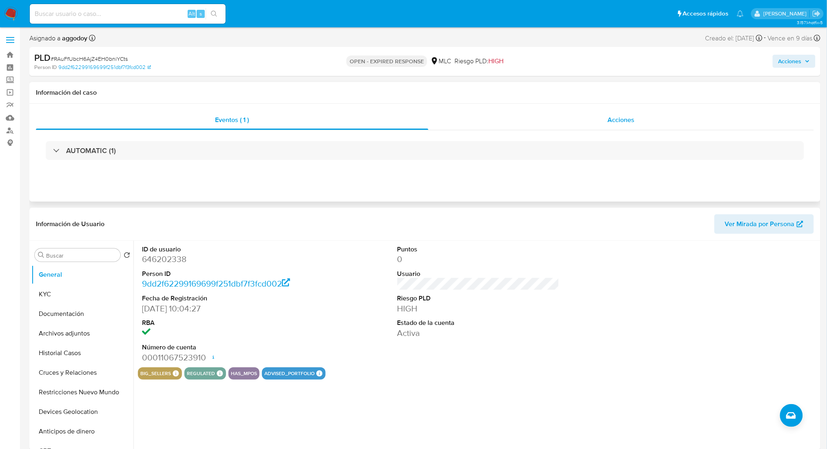
click at [602, 117] on div "Acciones" at bounding box center [620, 120] width 385 height 20
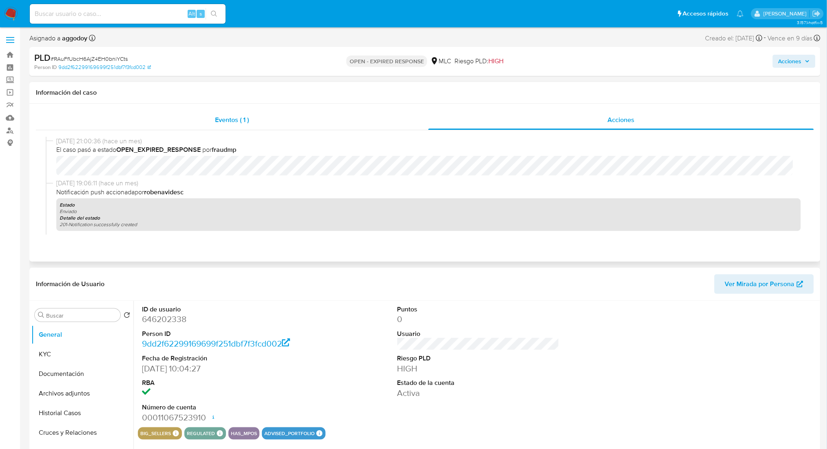
click at [240, 121] on span "Eventos ( 1 )" at bounding box center [232, 119] width 34 height 9
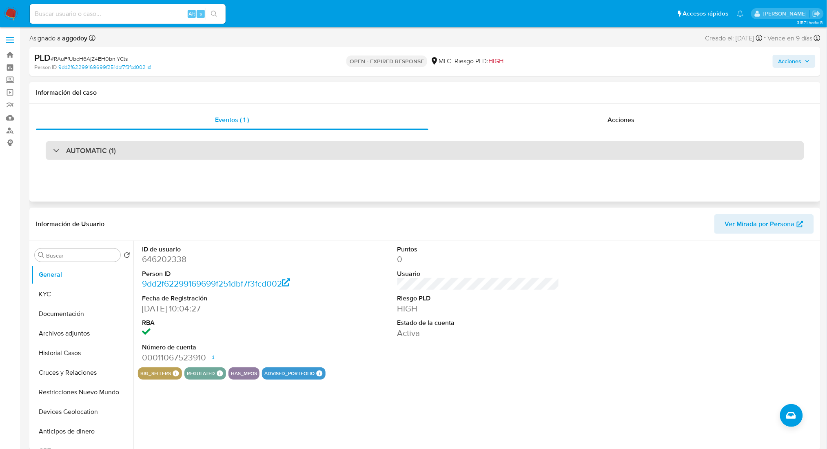
click at [243, 155] on div "AUTOMATIC (1)" at bounding box center [425, 150] width 758 height 19
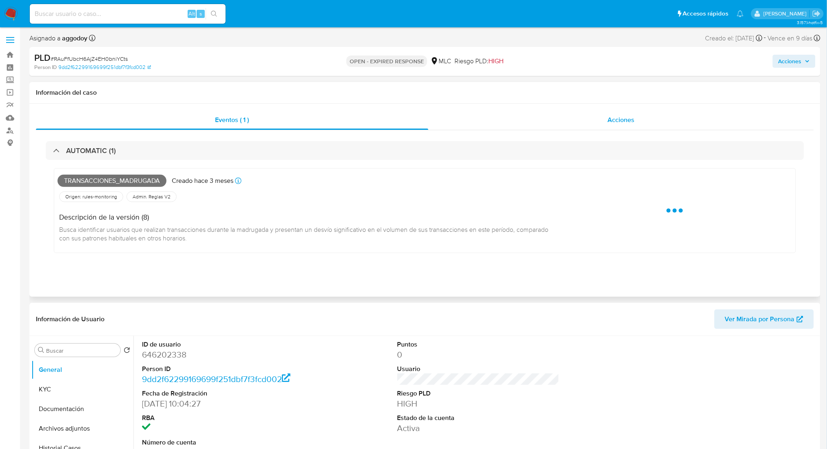
click at [565, 114] on div "Acciones" at bounding box center [620, 120] width 385 height 20
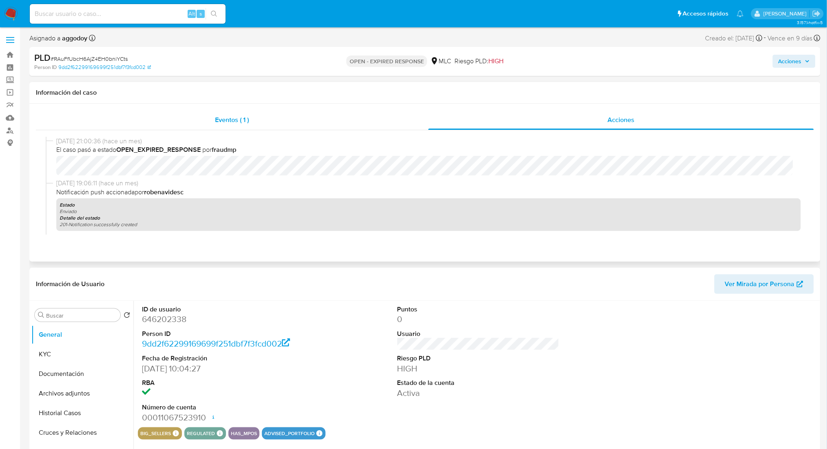
click at [249, 118] on span "Eventos ( 1 )" at bounding box center [232, 119] width 34 height 9
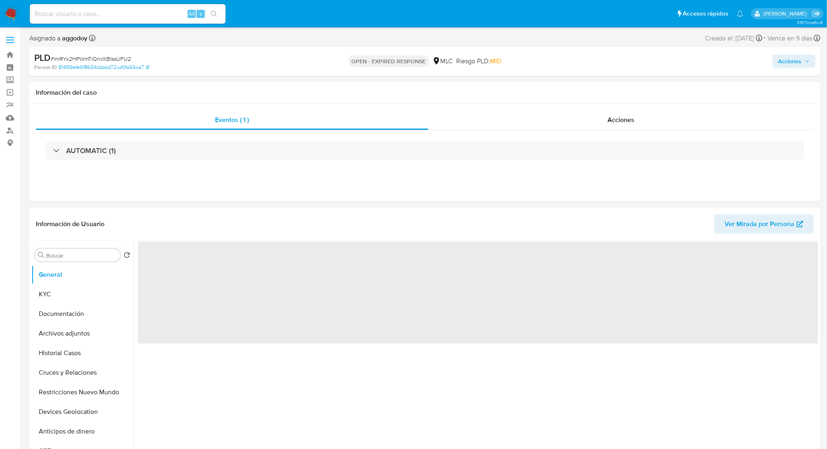
select select "10"
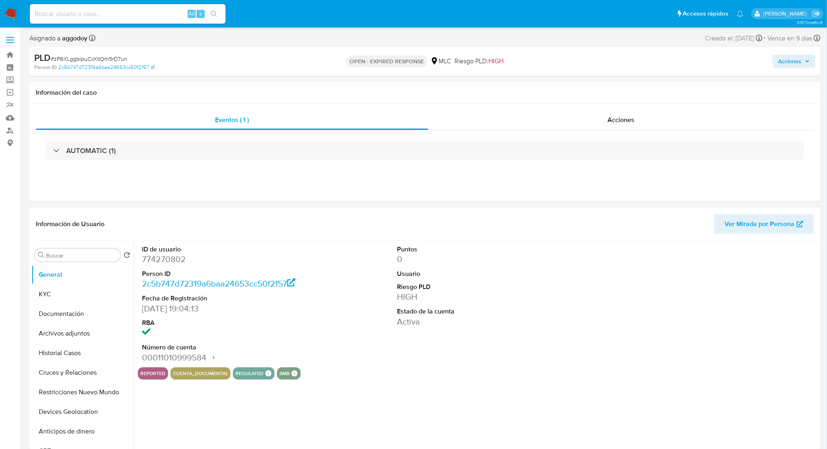
select select "10"
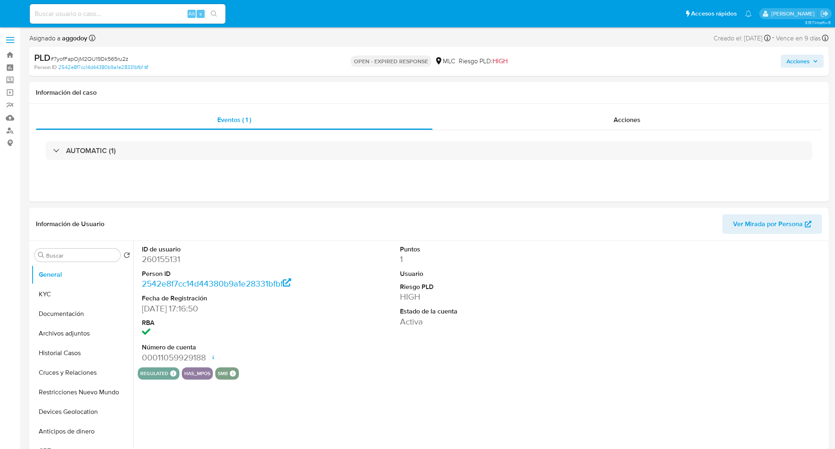
select select "10"
click at [175, 263] on dd "260155131" at bounding box center [223, 258] width 162 height 11
copy dd "260155131"
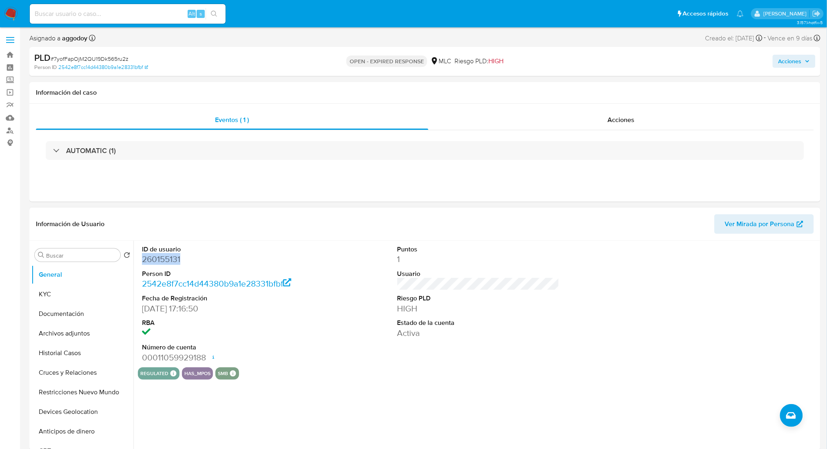
copy dd "260155131"
click at [65, 52] on div "PLD # 7yofFapOjM2QU19Dk565ru2z" at bounding box center [162, 58] width 257 height 12
click at [67, 55] on span "# 7yofFapOjM2QU19Dk565ru2z" at bounding box center [90, 59] width 78 height 8
copy span "7yofFapOjM2QU19Dk565ru2z"
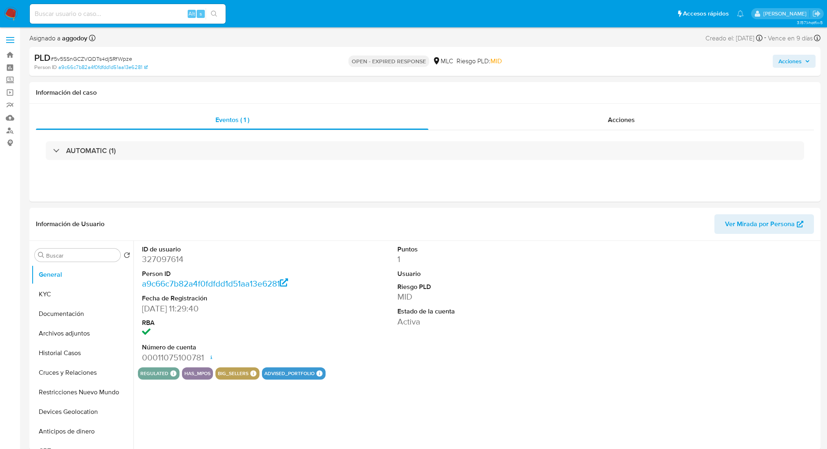
select select "10"
click at [174, 259] on dd "327097614" at bounding box center [223, 258] width 162 height 11
copy dd "327097614"
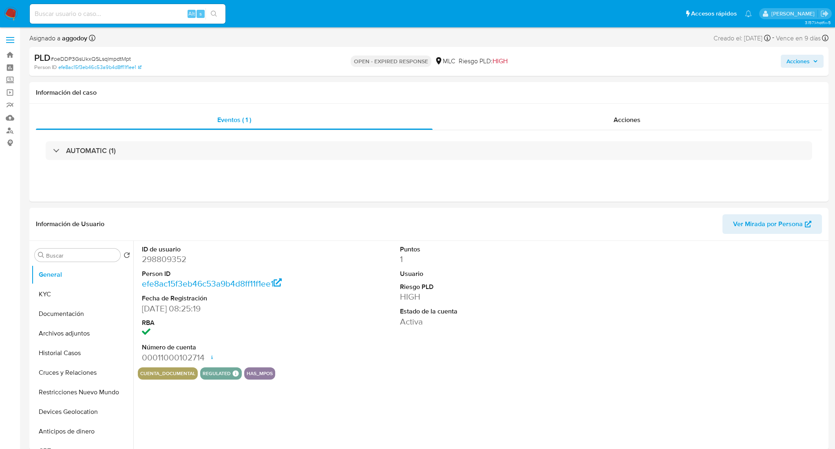
select select "10"
click at [149, 261] on dd "298809352" at bounding box center [223, 258] width 162 height 11
copy dd "298809352"
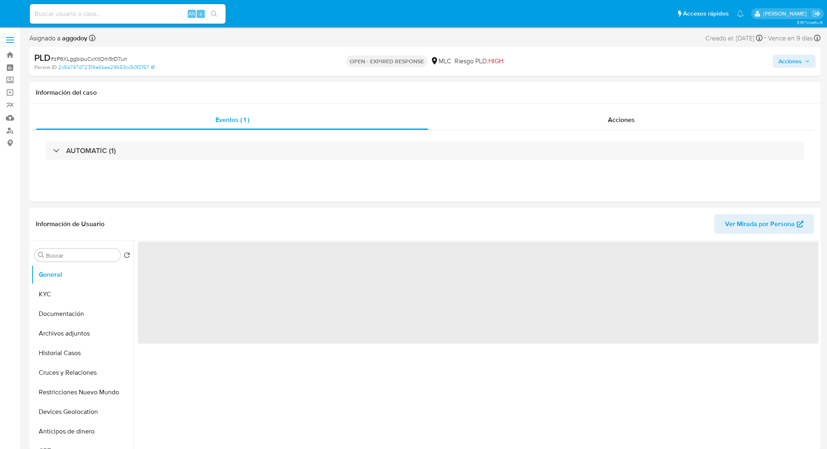
select select "10"
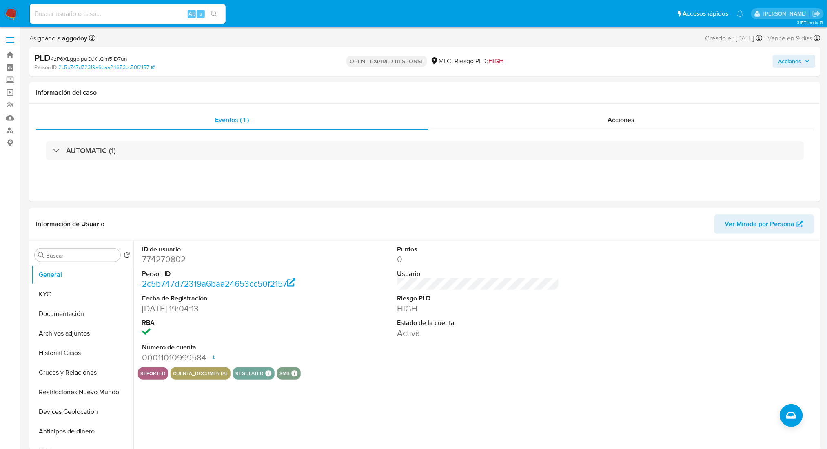
click at [152, 273] on dt "Person ID" at bounding box center [223, 273] width 162 height 9
click at [152, 263] on dd "774270802" at bounding box center [223, 258] width 162 height 11
copy dd "774270802"
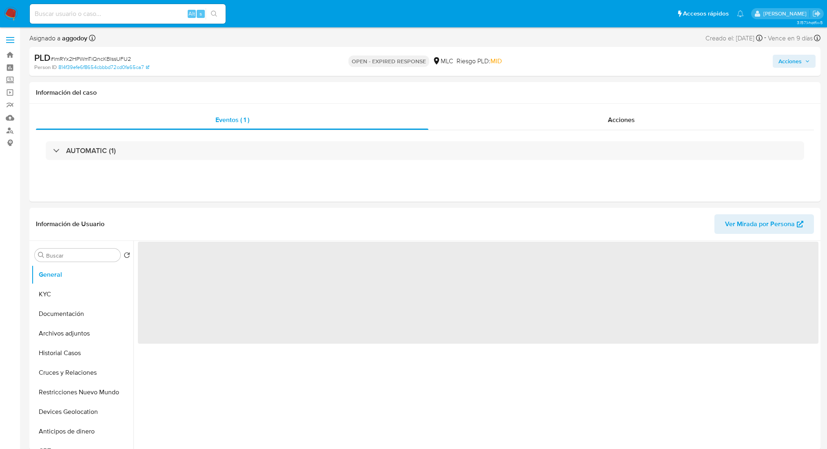
select select "10"
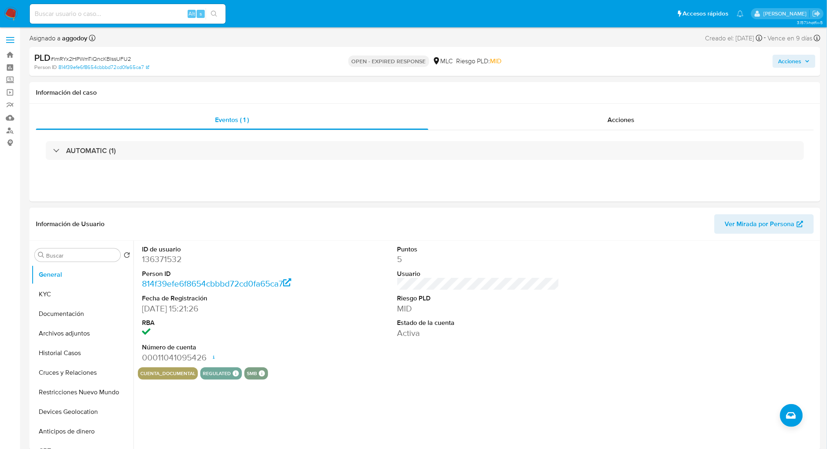
click at [172, 256] on dd "136371532" at bounding box center [223, 258] width 162 height 11
copy dd "136371532"
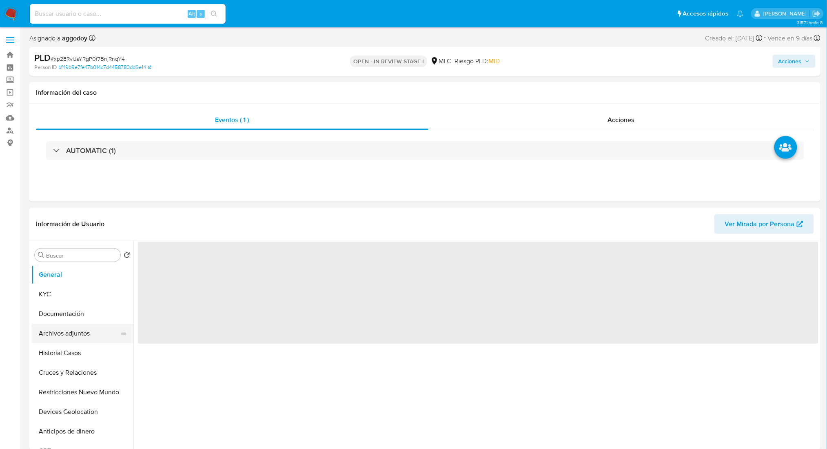
click at [68, 338] on button "Archivos adjuntos" at bounding box center [78, 333] width 95 height 20
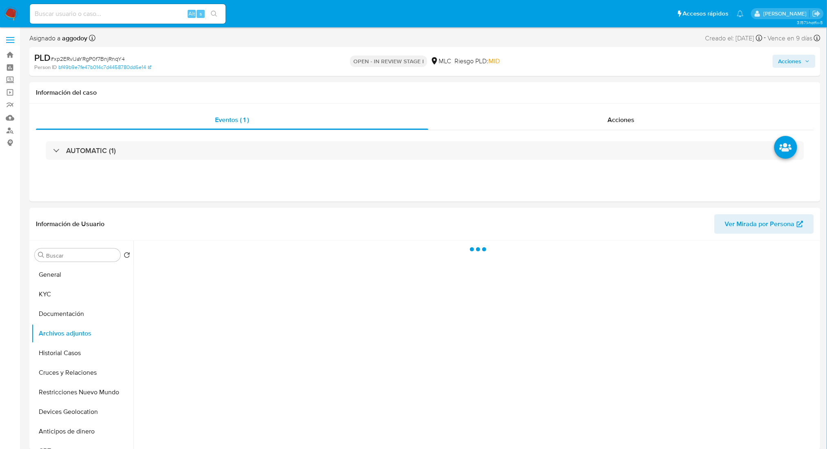
click at [792, 58] on span "Acciones" at bounding box center [789, 61] width 23 height 13
select select "10"
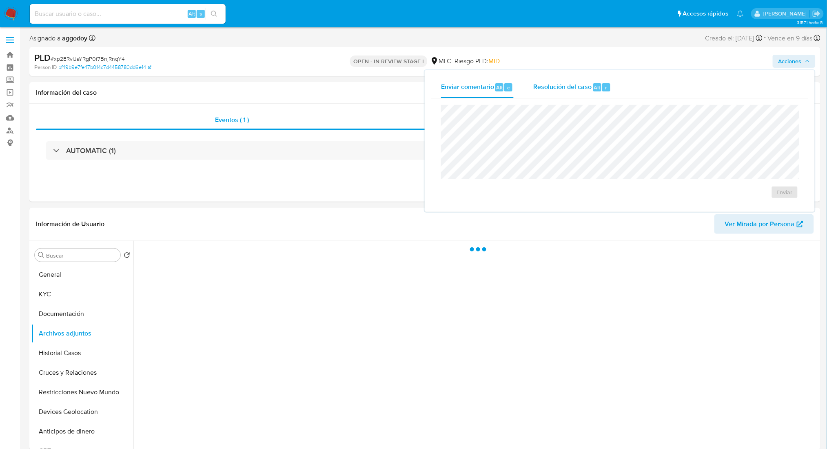
click at [559, 79] on div "Resolución del caso Alt r" at bounding box center [572, 87] width 78 height 21
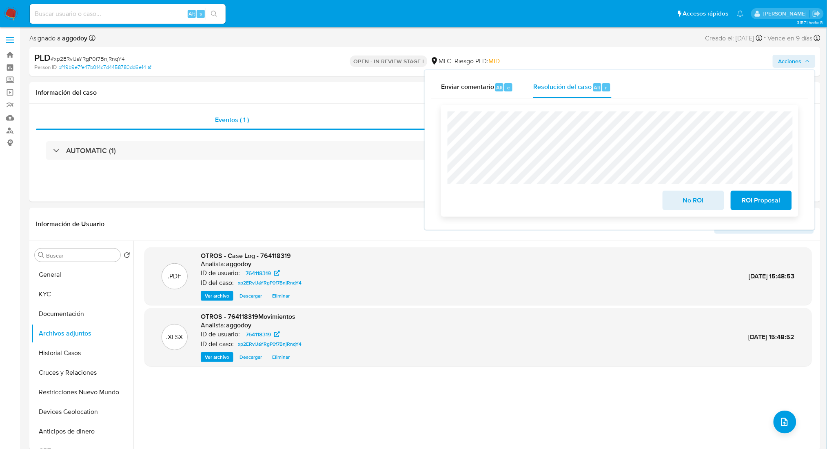
click at [752, 203] on span "ROI Proposal" at bounding box center [761, 200] width 40 height 18
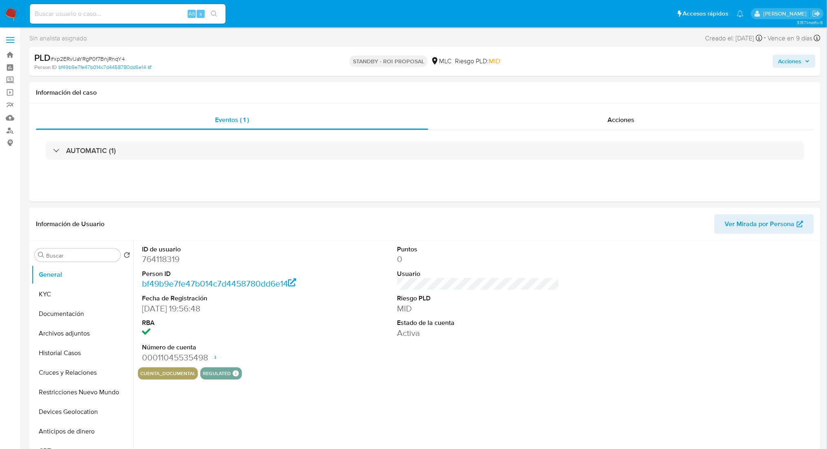
select select "10"
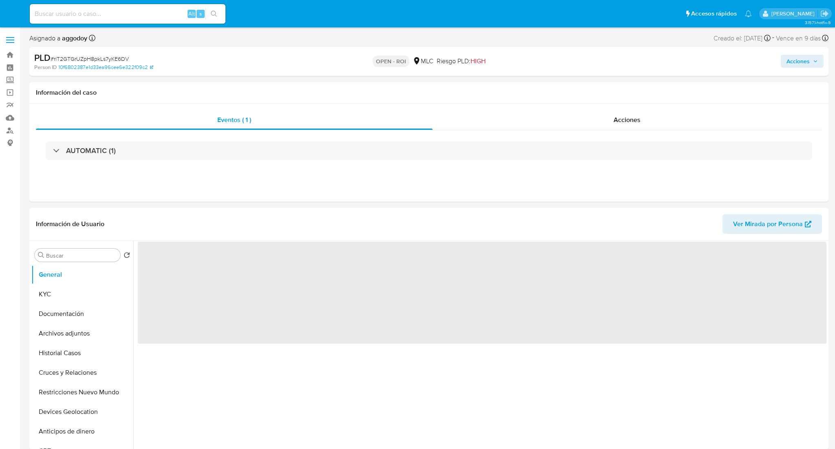
select select "10"
